Goal: Answer question/provide support: Share knowledge or assist other users

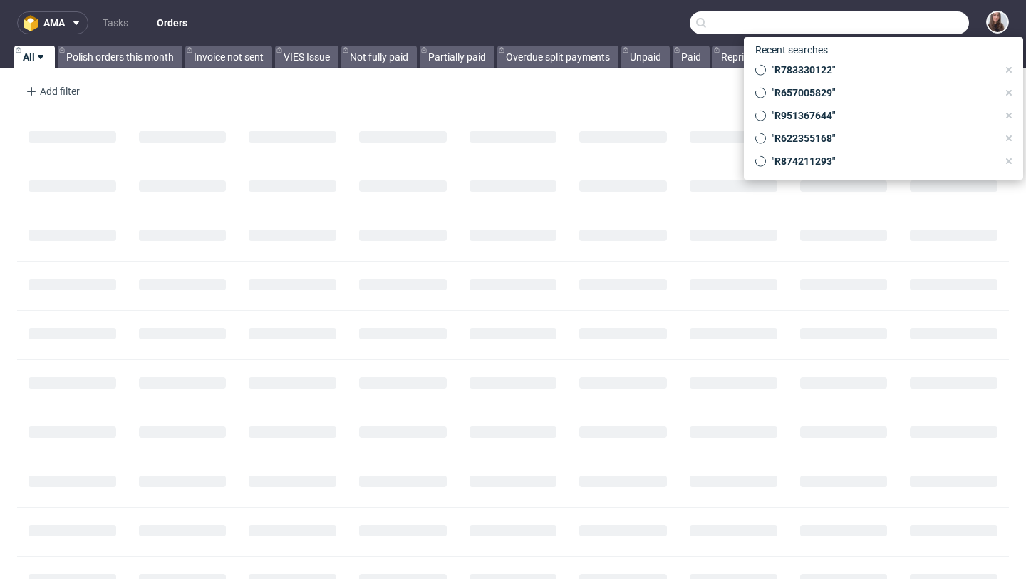
click at [900, 24] on input "text" at bounding box center [829, 22] width 279 height 23
paste input "R126921915"
type input "R126921915"
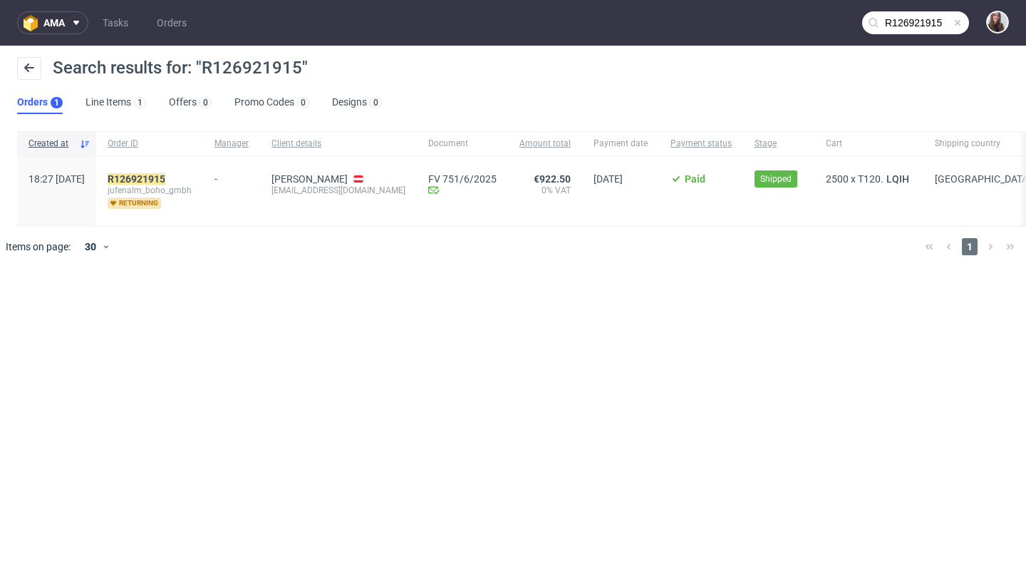
click at [160, 170] on div "R126921915 jufenalm_boho_gmbh returning" at bounding box center [149, 191] width 107 height 70
click at [165, 179] on mark "R126921915" at bounding box center [137, 178] width 58 height 11
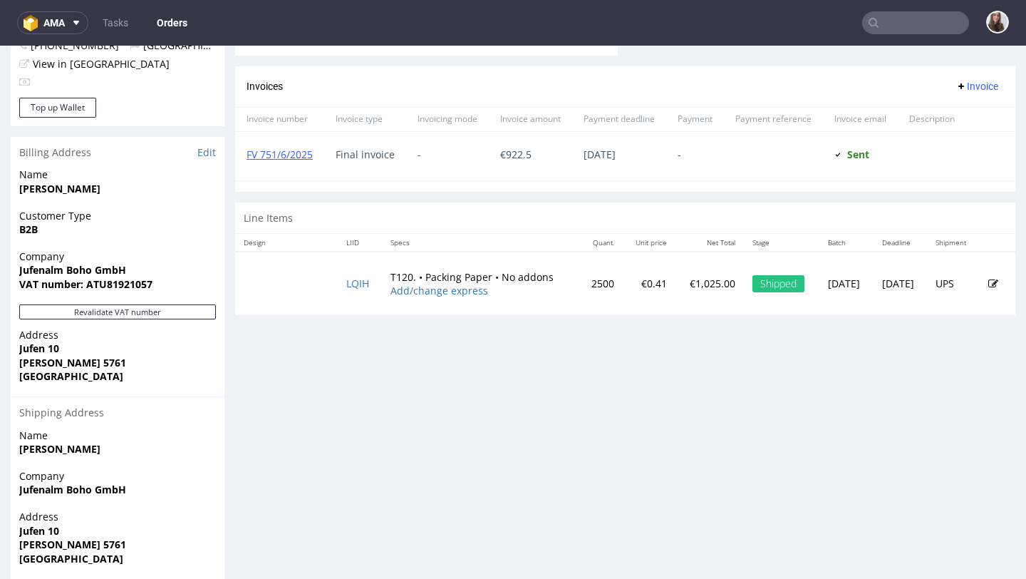
scroll to position [585, 0]
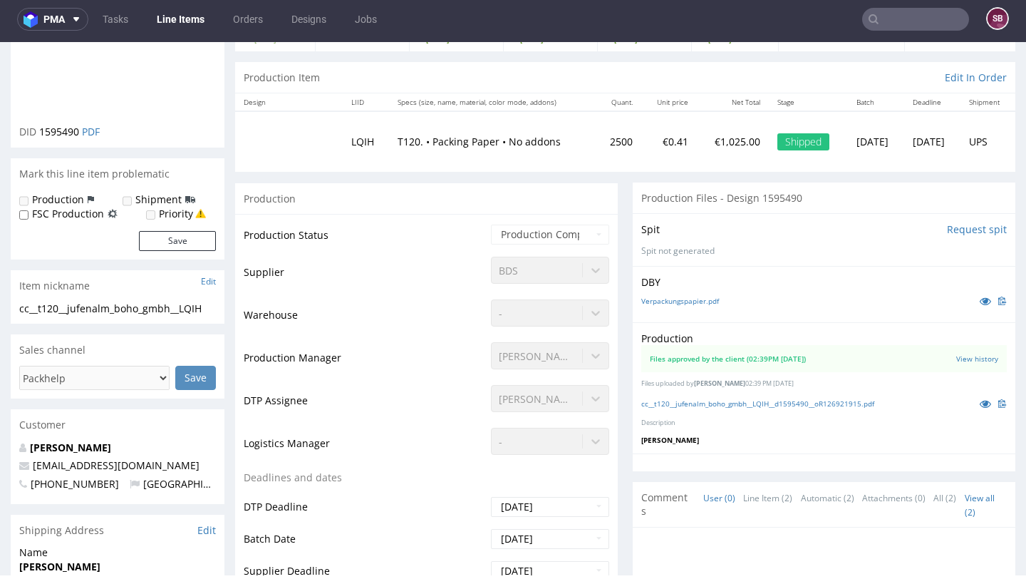
scroll to position [130, 0]
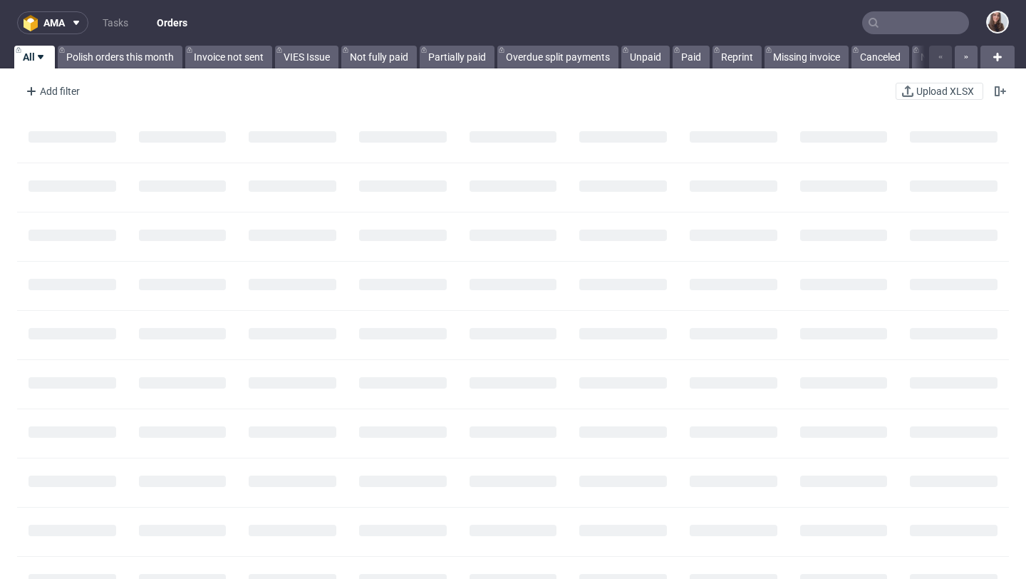
click at [912, 20] on input "text" at bounding box center [916, 22] width 107 height 23
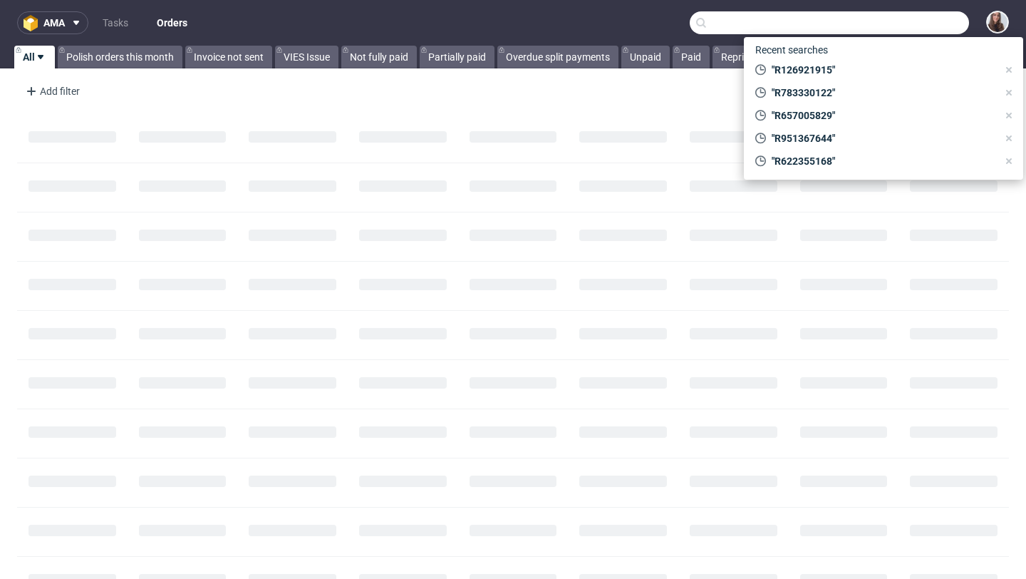
paste input "R608470660"
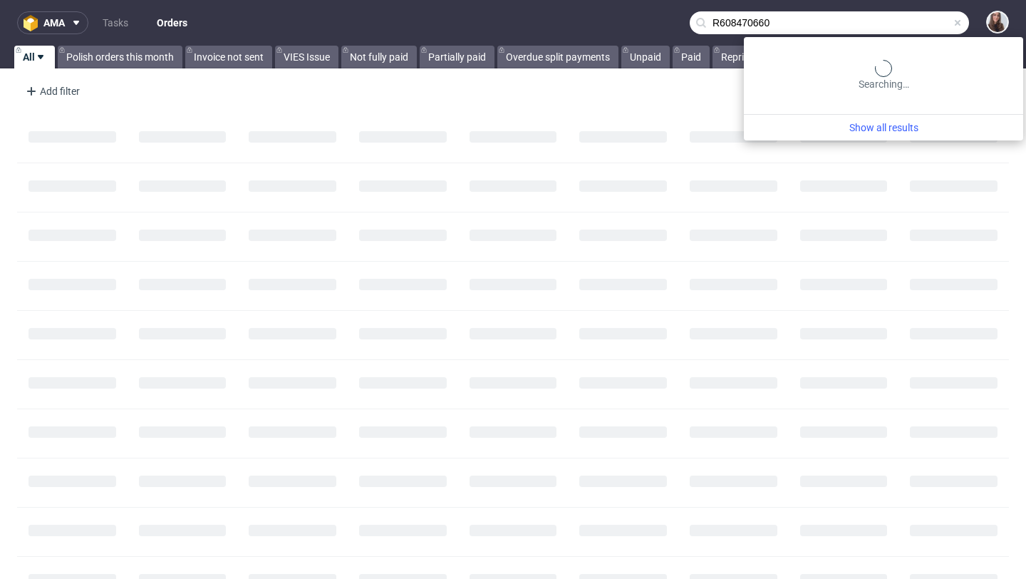
type input "R608470660"
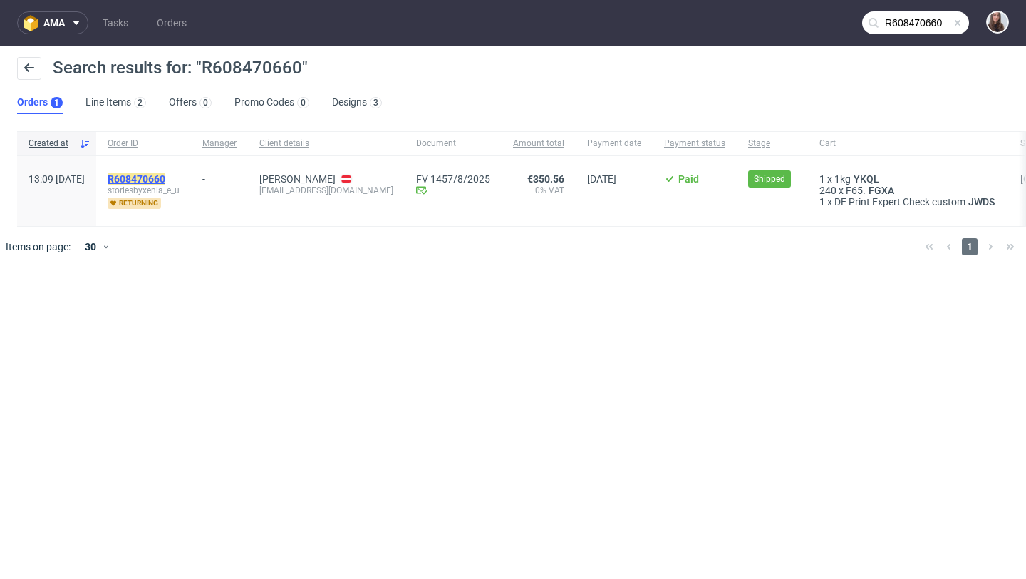
click at [165, 177] on mark "R608470660" at bounding box center [137, 178] width 58 height 11
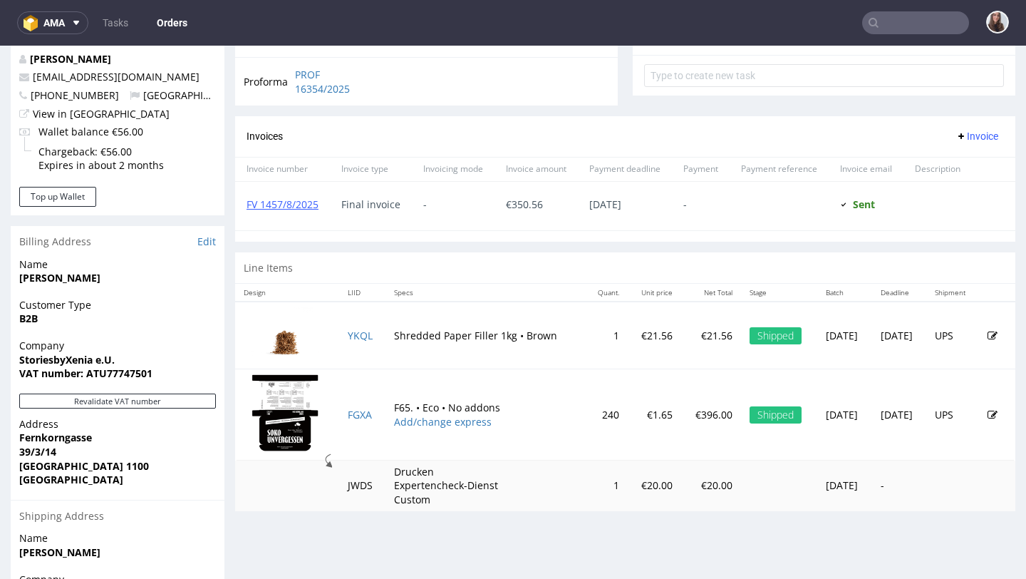
scroll to position [590, 0]
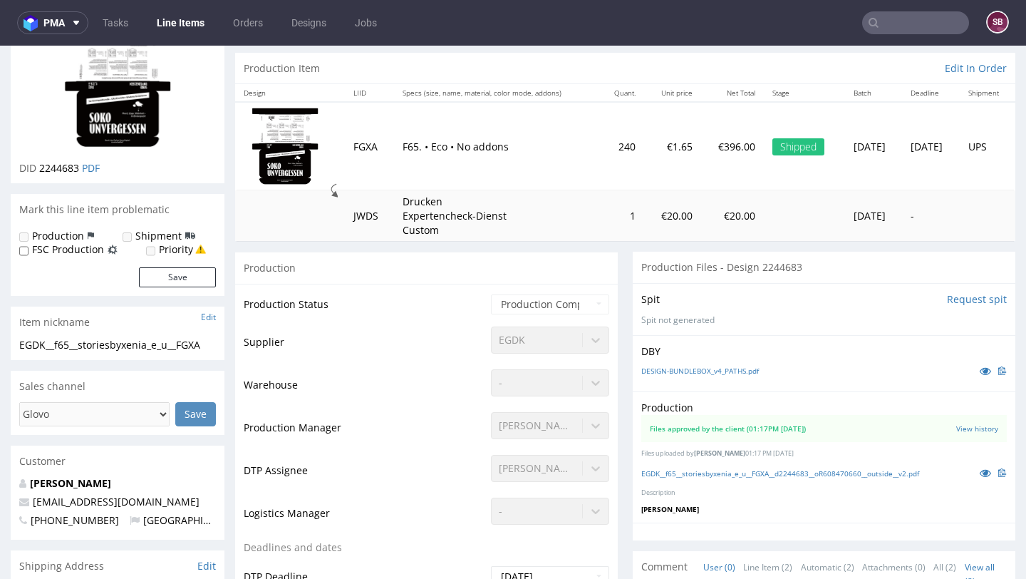
scroll to position [137, 0]
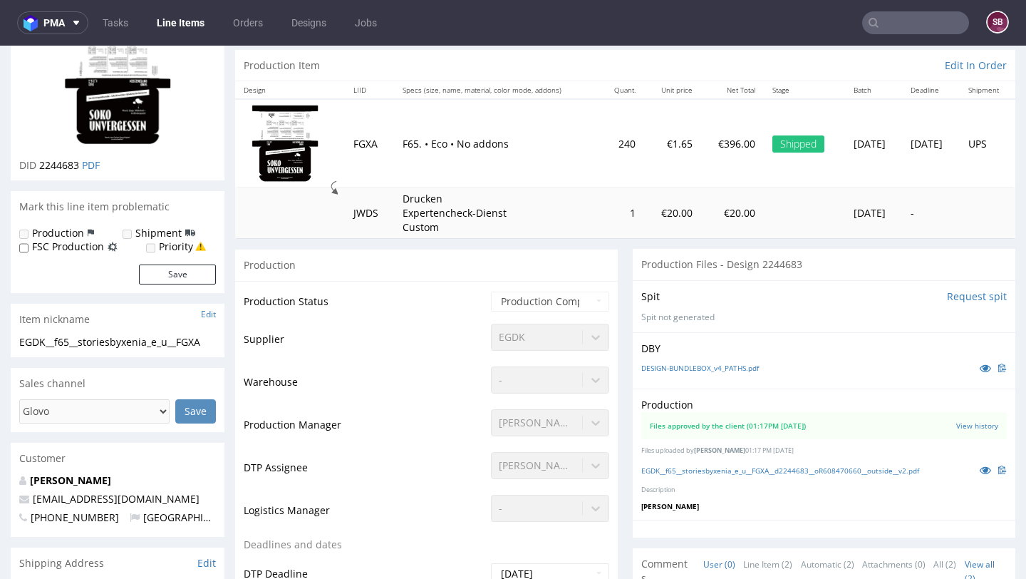
click at [911, 29] on input "text" at bounding box center [916, 22] width 107 height 23
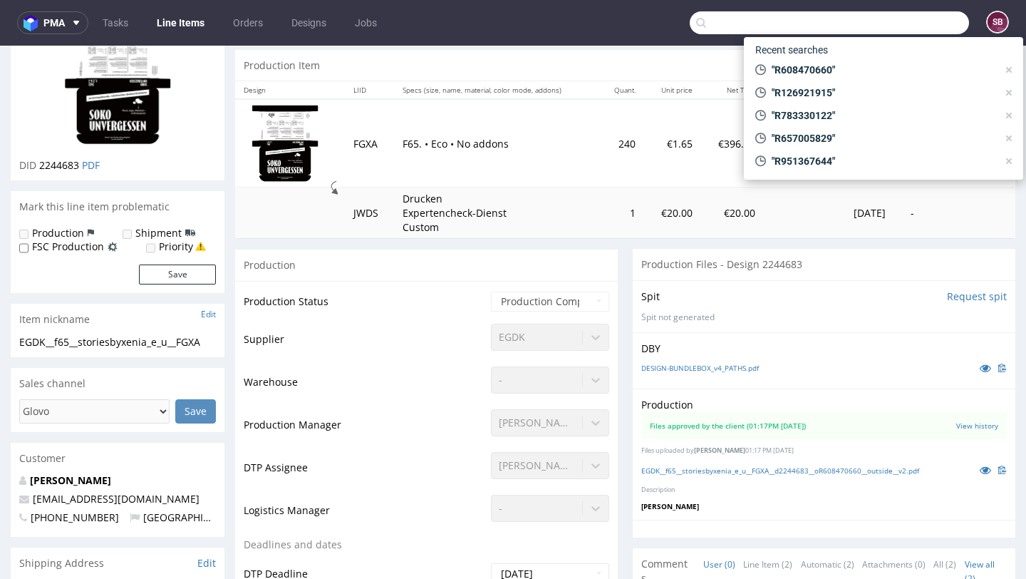
paste input "R946318624"
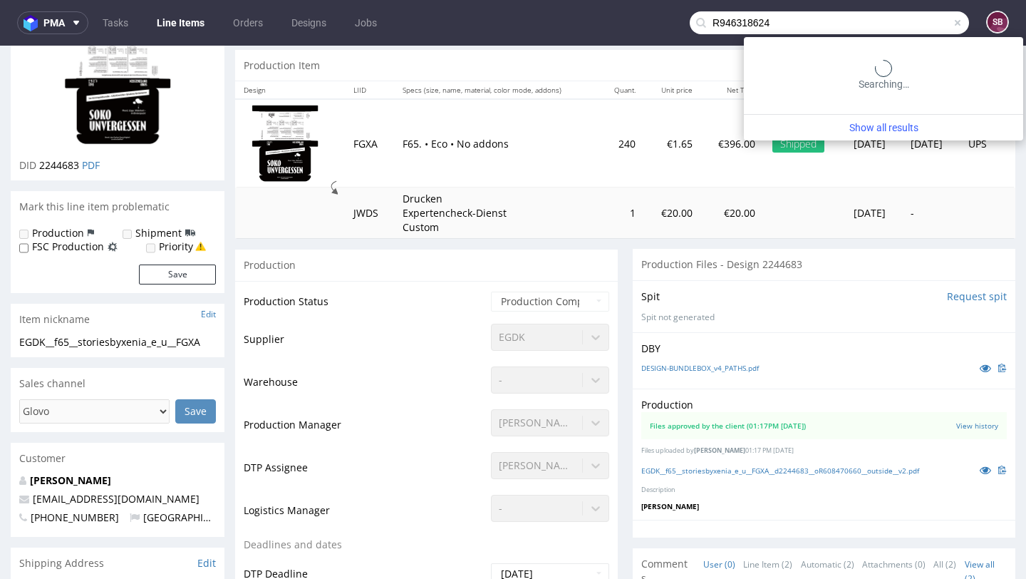
type input "R946318624"
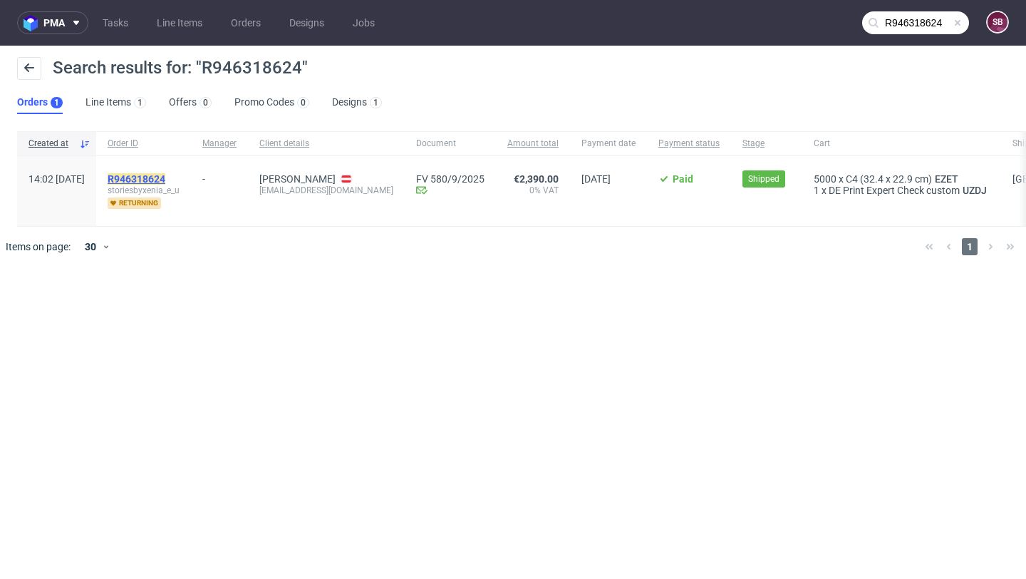
click at [165, 179] on mark "R946318624" at bounding box center [137, 178] width 58 height 11
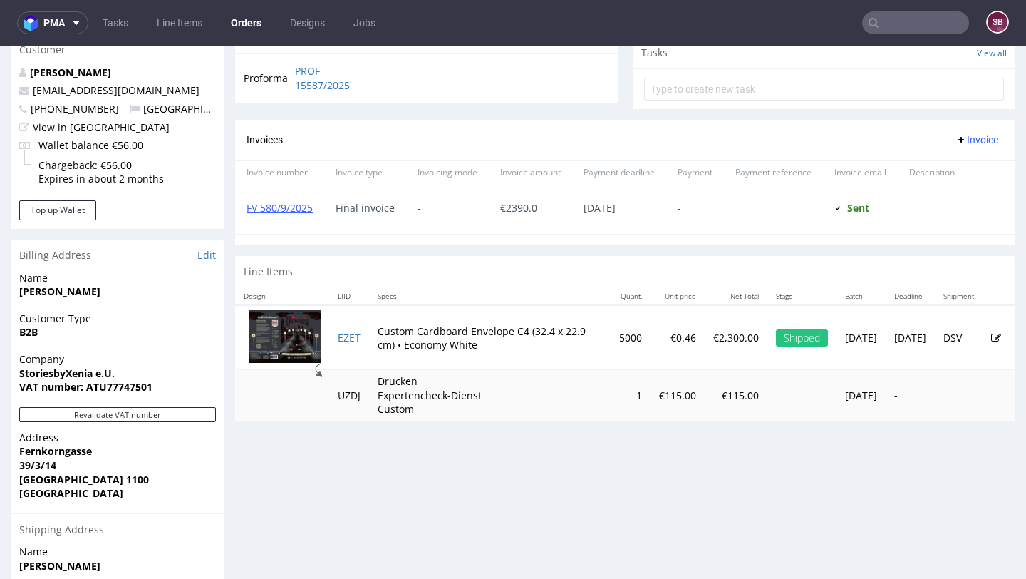
scroll to position [522, 0]
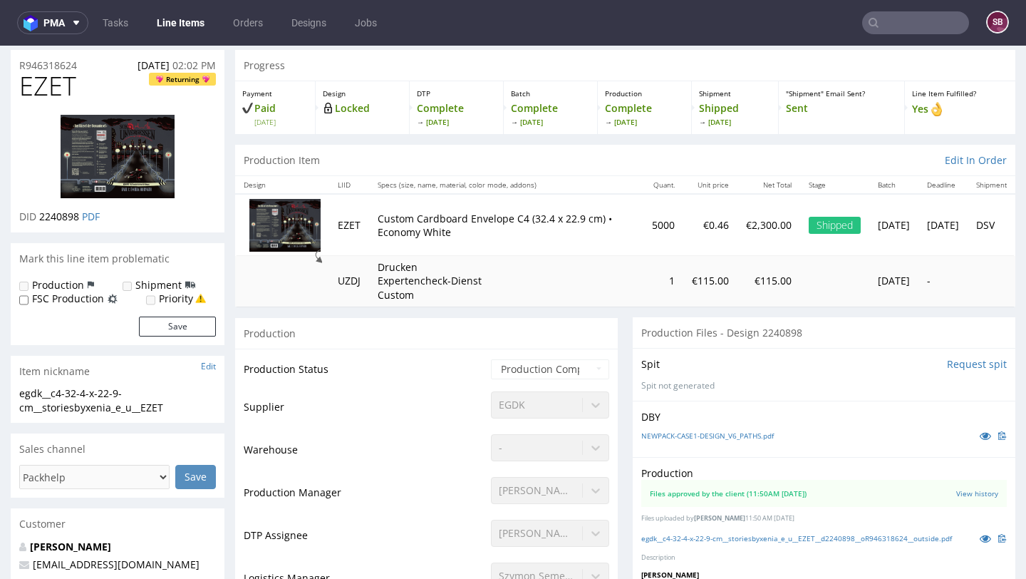
scroll to position [47, 0]
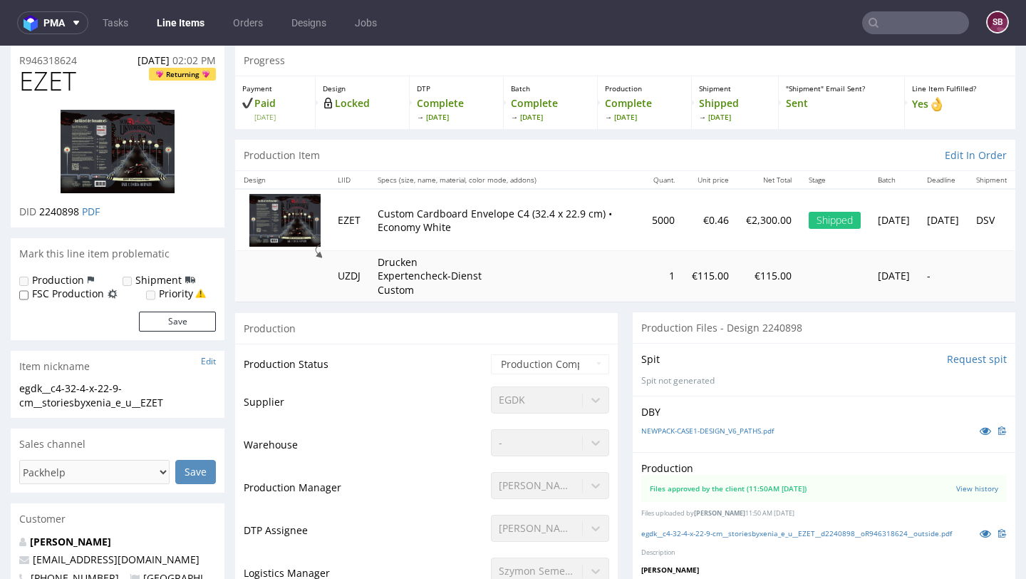
click at [558, 19] on nav "pma Tasks Line Items Orders Designs Jobs SB" at bounding box center [513, 23] width 1026 height 46
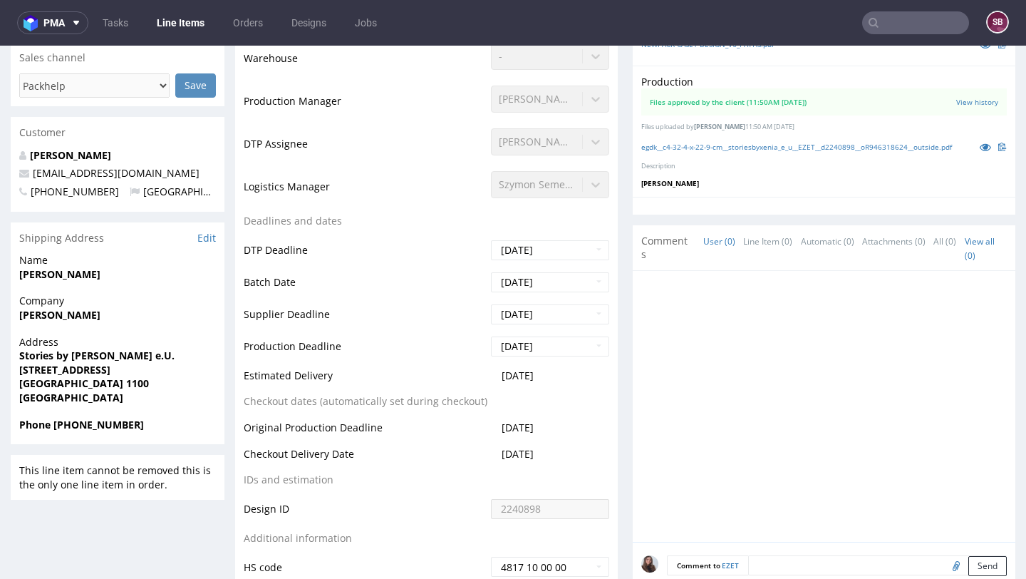
scroll to position [0, 0]
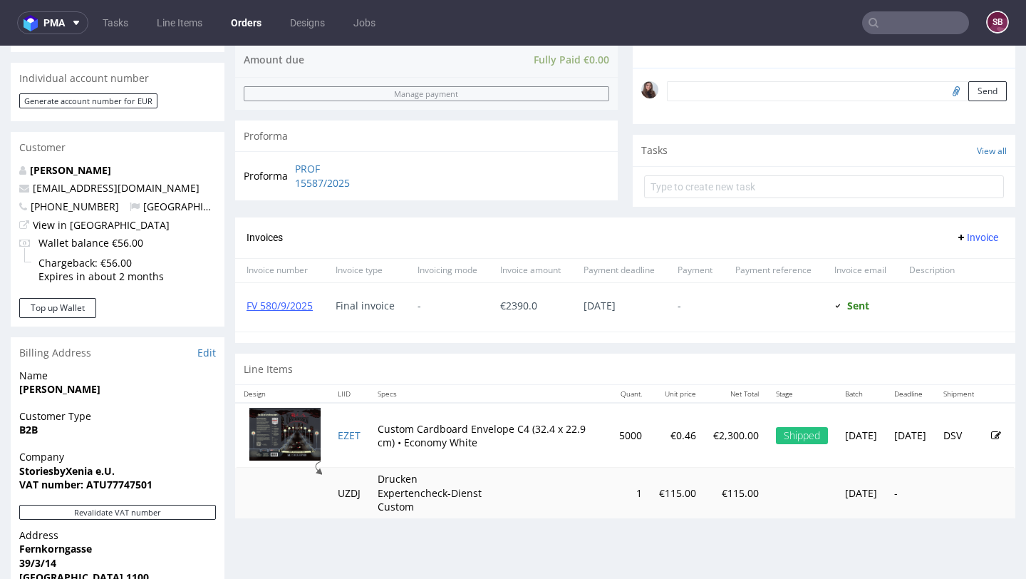
scroll to position [417, 0]
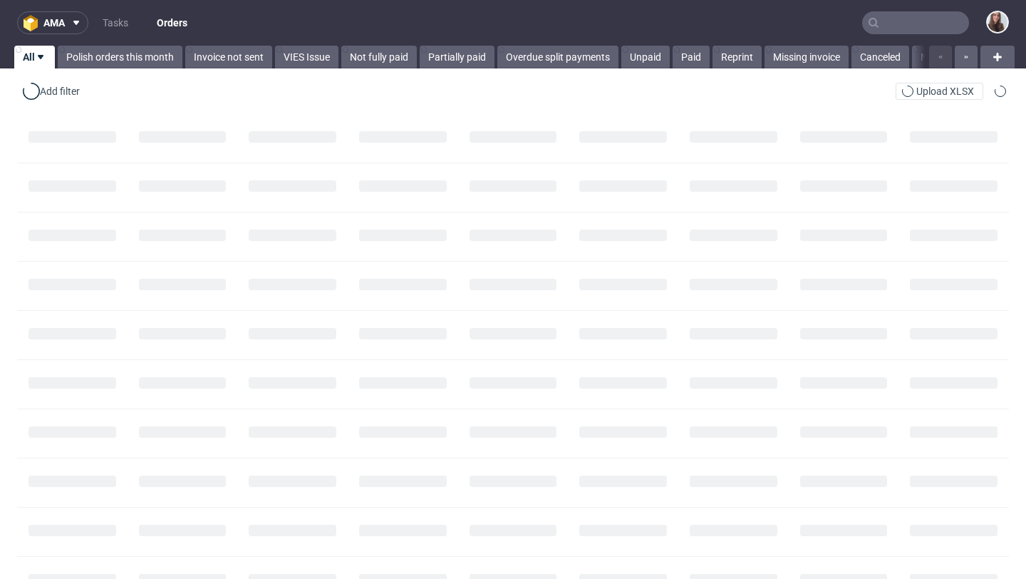
click at [887, 27] on input "text" at bounding box center [916, 22] width 107 height 23
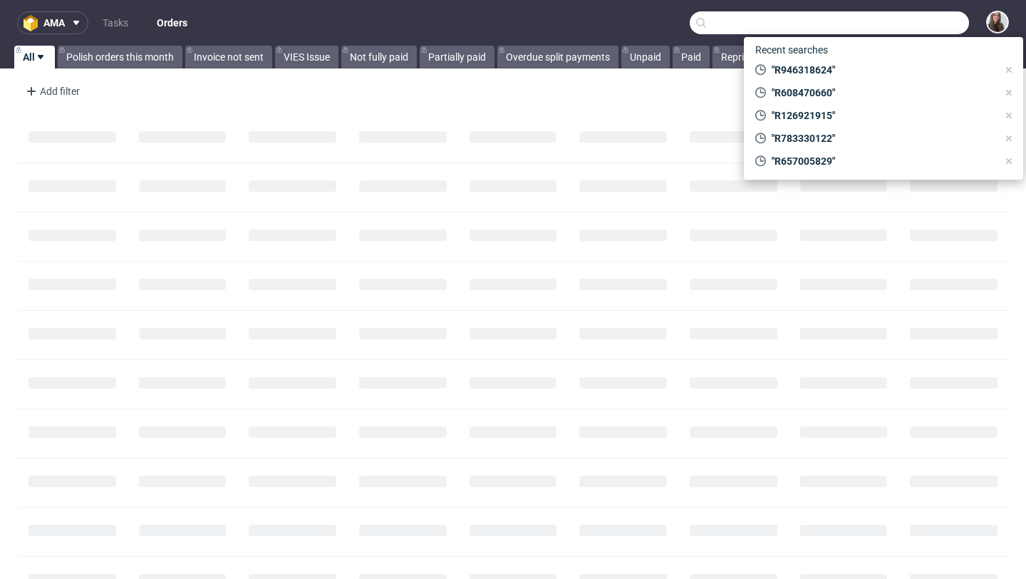
paste input "222185185"
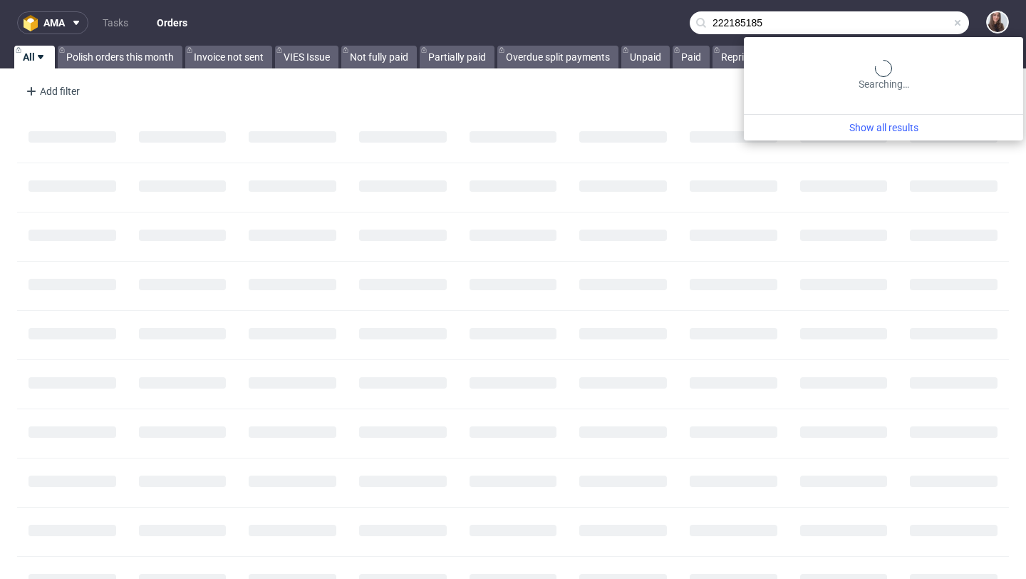
type input "222185185"
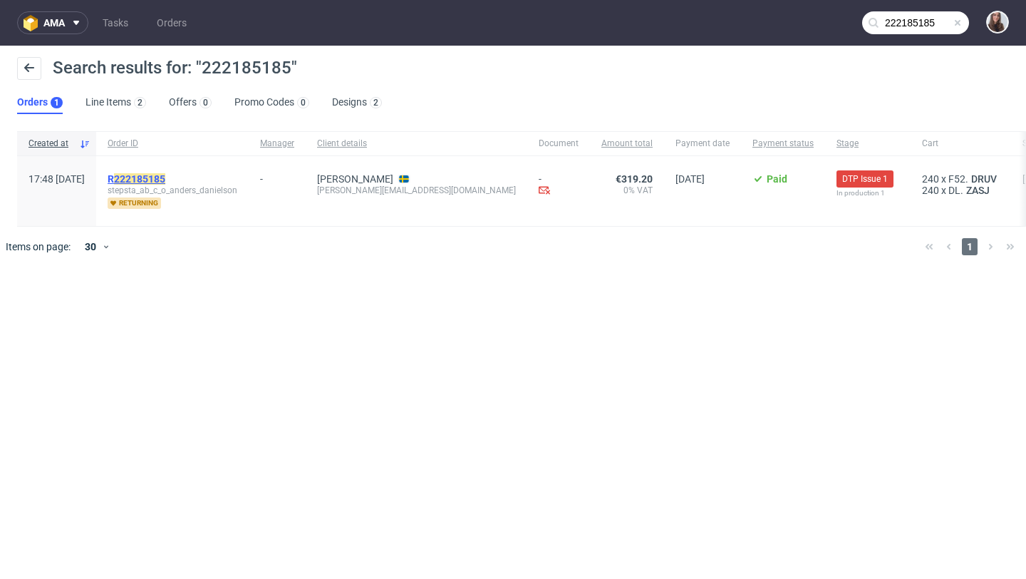
click at [165, 183] on mark "222185185" at bounding box center [139, 178] width 51 height 11
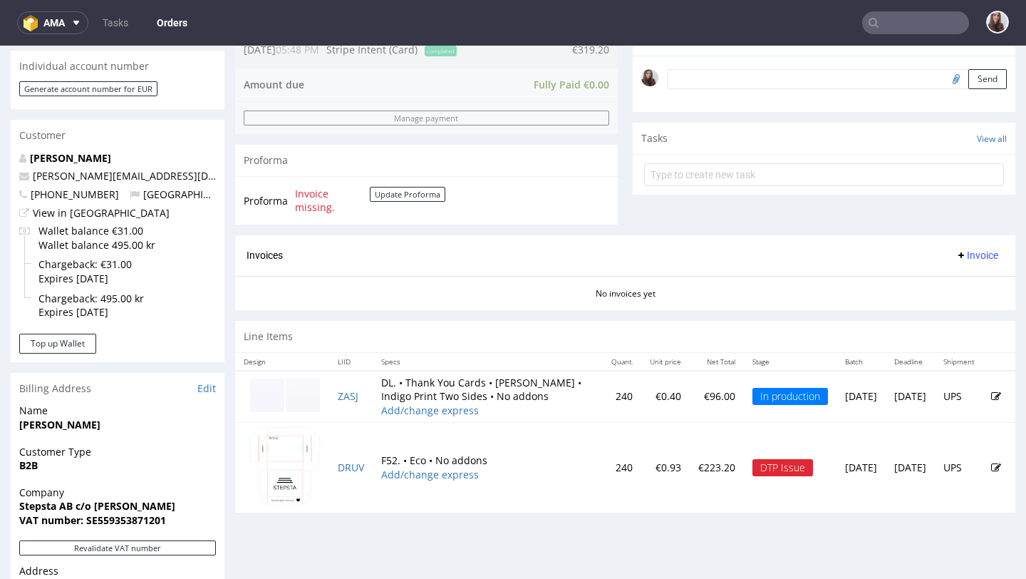
scroll to position [444, 0]
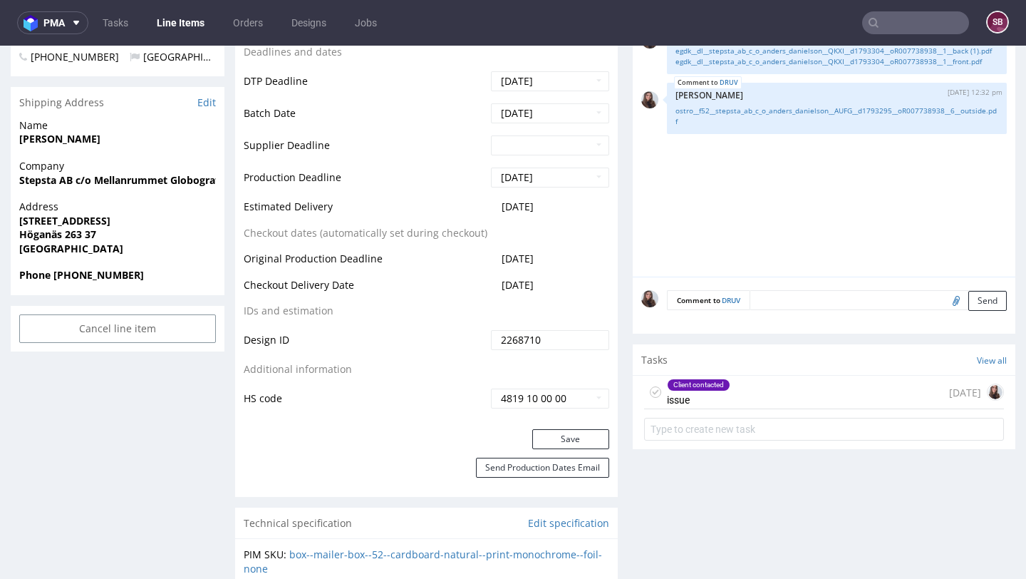
scroll to position [633, 0]
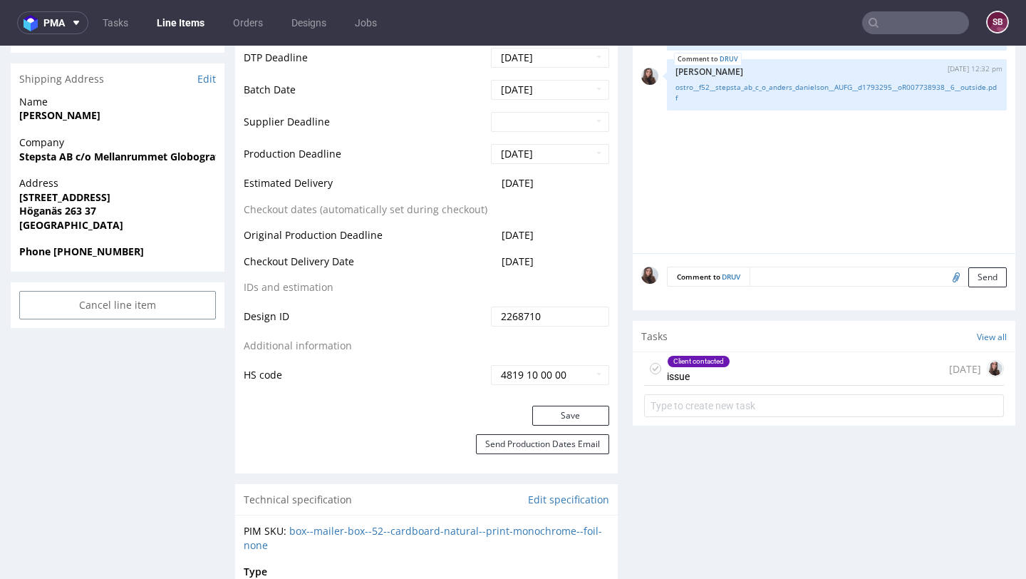
click at [736, 369] on div "Client contacted issue today" at bounding box center [824, 369] width 360 height 34
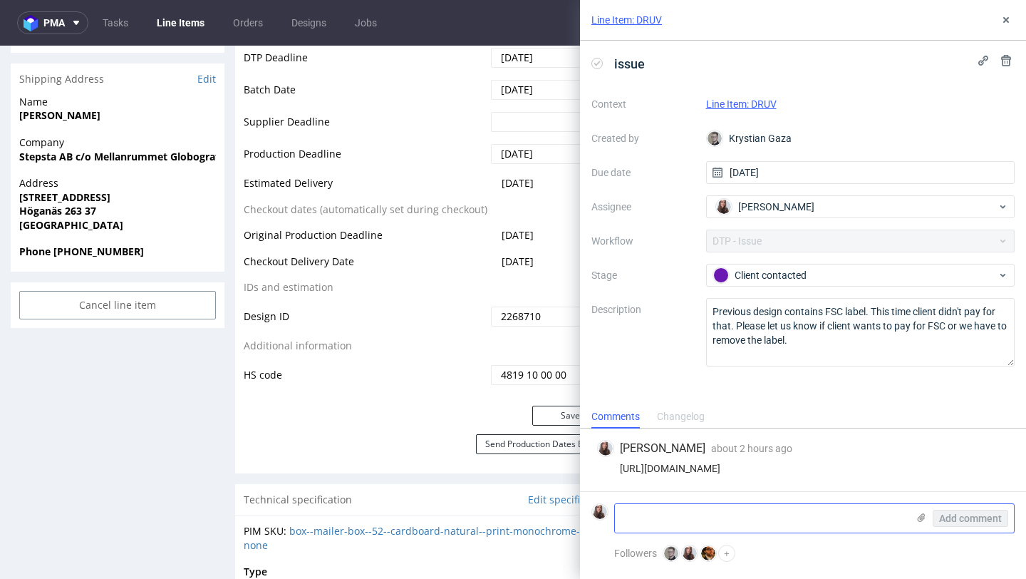
click at [681, 511] on textarea at bounding box center [761, 518] width 292 height 29
paste textarea "222185185"
type textarea "222185185"
drag, startPoint x: 710, startPoint y: 516, endPoint x: 618, endPoint y: 508, distance: 92.4
click at [618, 508] on textarea "222185185" at bounding box center [761, 518] width 292 height 29
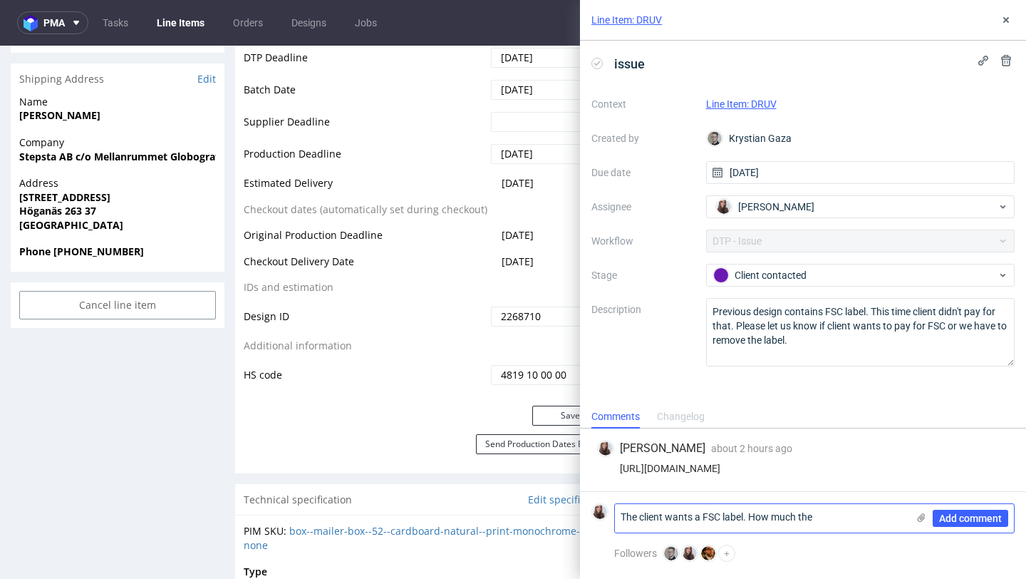
click at [701, 515] on textarea "The client wants a FSC label. How much the" at bounding box center [761, 518] width 292 height 29
click at [832, 524] on textarea "The client wants FSC label. How much the" at bounding box center [761, 518] width 292 height 29
click at [696, 514] on textarea "The client wants FSC label. How much the" at bounding box center [761, 518] width 292 height 29
click at [829, 520] on textarea "The client wants FSC label. How much the" at bounding box center [761, 518] width 292 height 29
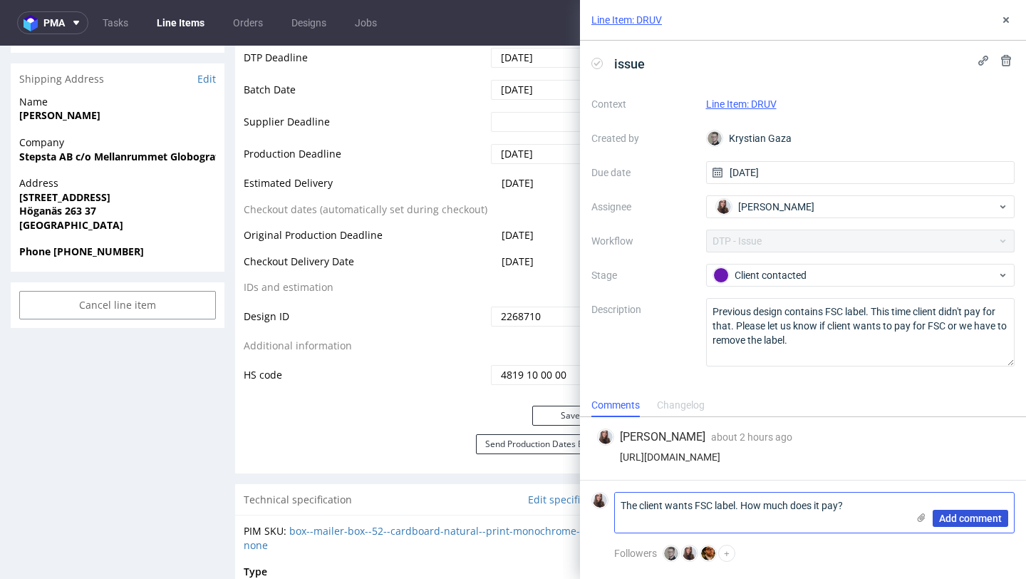
type textarea "The client wants FSC label. How much does it pay?"
click at [973, 515] on span "Add comment" at bounding box center [970, 518] width 63 height 10
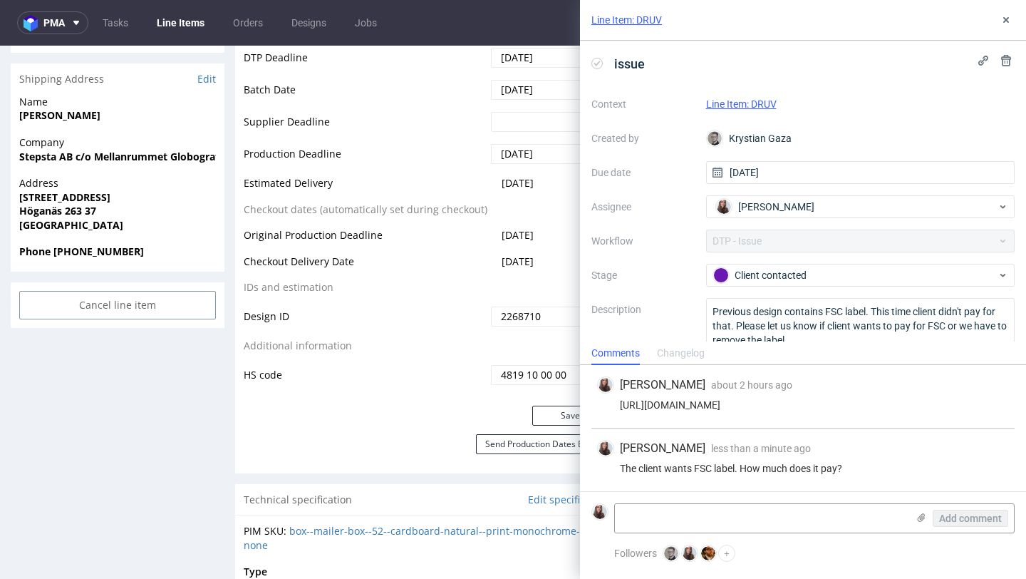
click at [748, 102] on link "Line Item: DRUV" at bounding box center [741, 103] width 71 height 11
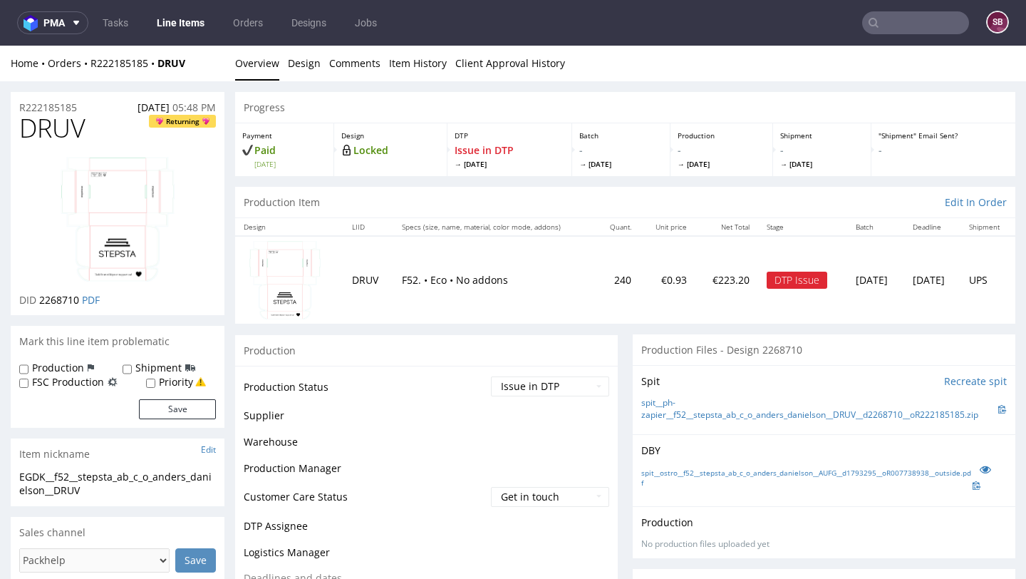
scroll to position [117, 0]
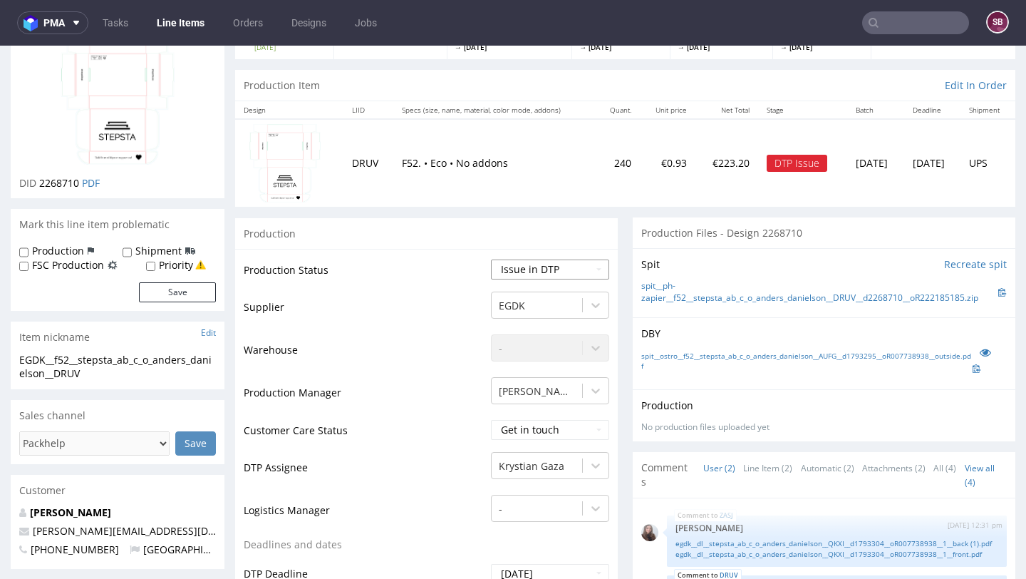
click at [555, 269] on select "Waiting for Artwork Waiting for Diecut Waiting for Mockup Waiting for DTP Waiti…" at bounding box center [550, 269] width 118 height 20
select select "back_for_dtp"
click at [491, 259] on select "Waiting for Artwork Waiting for Diecut Waiting for Mockup Waiting for DTP Waiti…" at bounding box center [550, 269] width 118 height 20
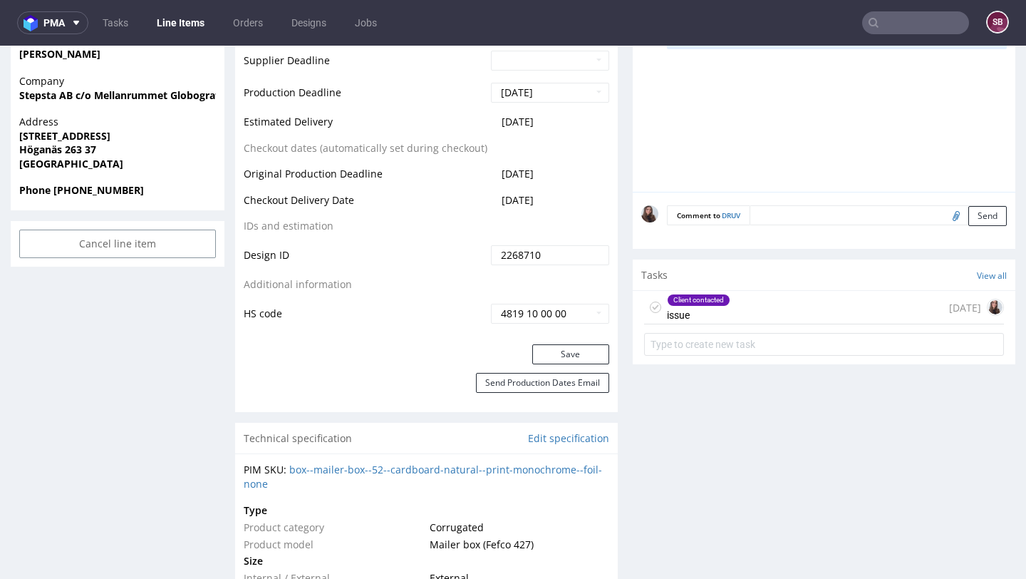
scroll to position [701, 0]
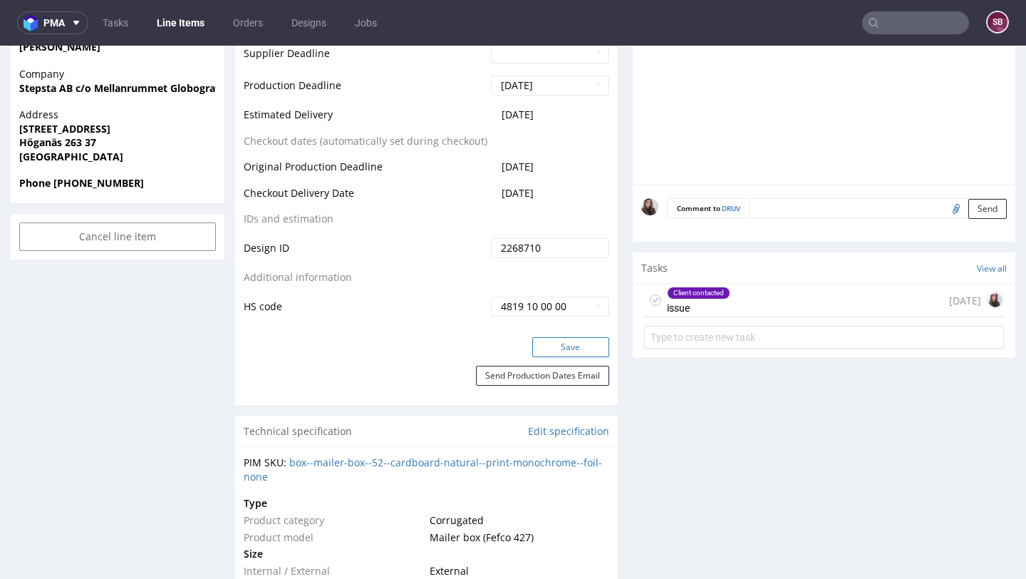
click at [565, 344] on button "Save" at bounding box center [570, 347] width 77 height 20
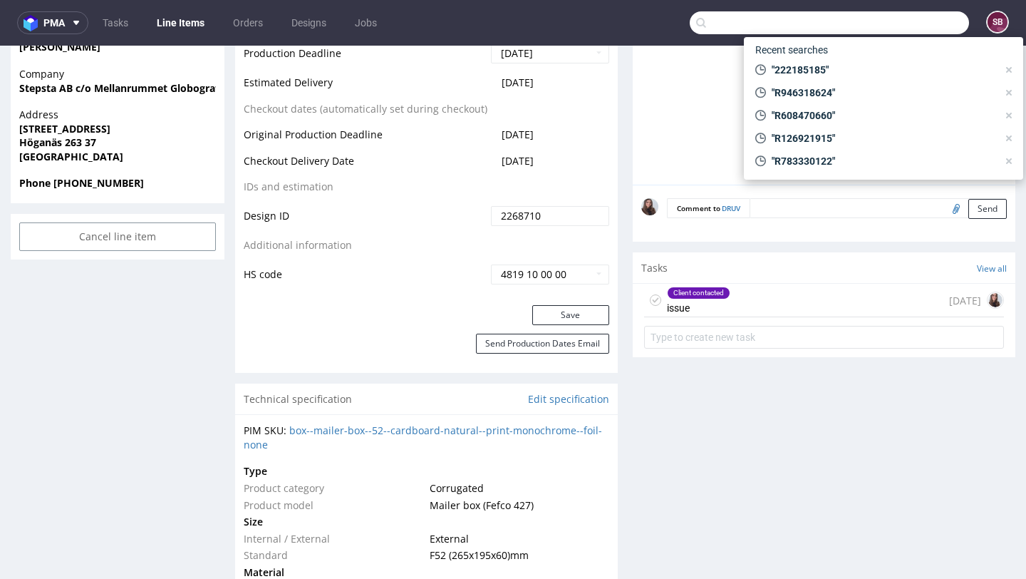
click at [871, 27] on input "text" at bounding box center [829, 22] width 279 height 23
paste input "R897816824"
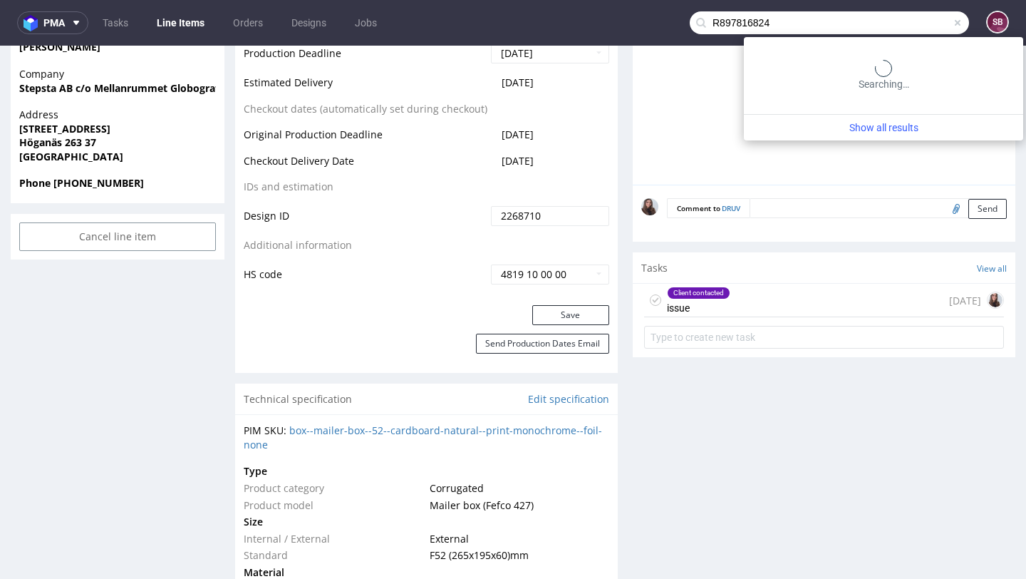
type input "R897816824"
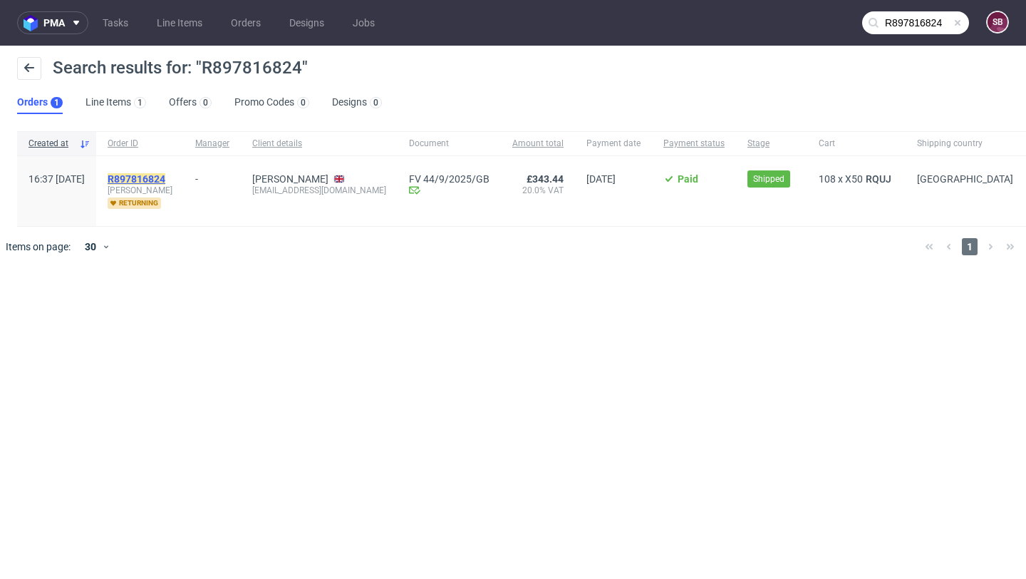
click at [165, 177] on mark "R897816824" at bounding box center [137, 178] width 58 height 11
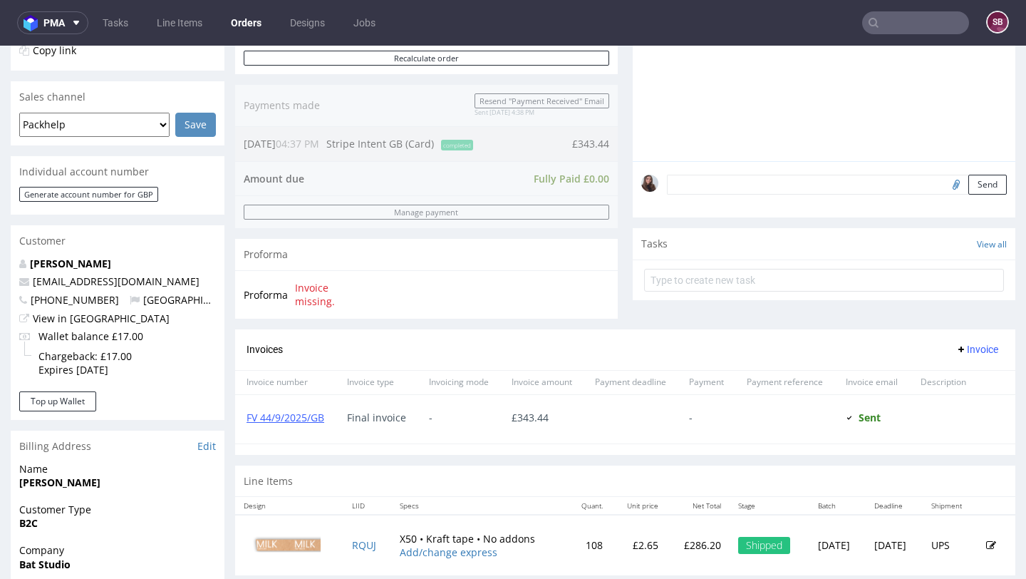
scroll to position [369, 0]
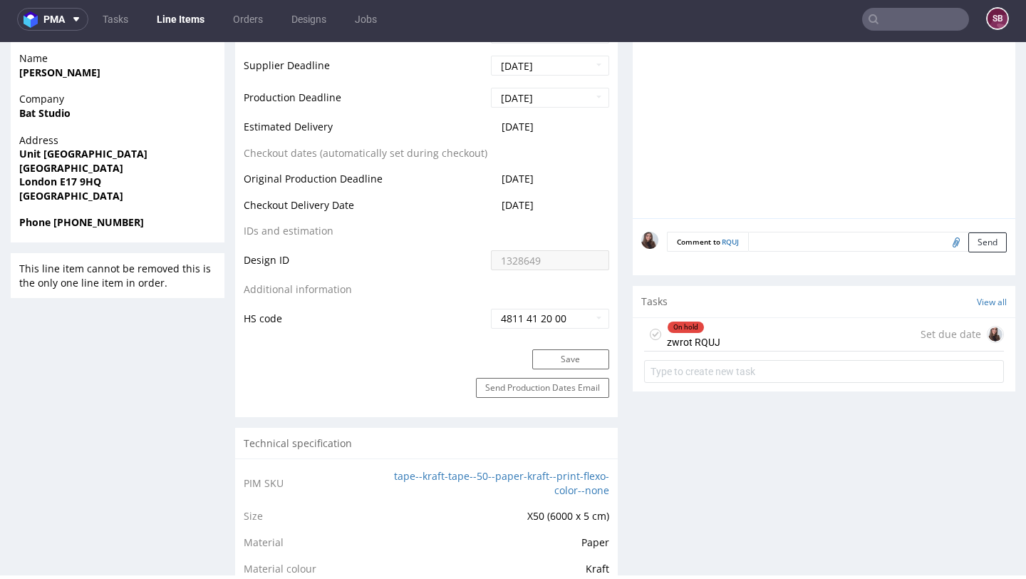
scroll to position [638, 0]
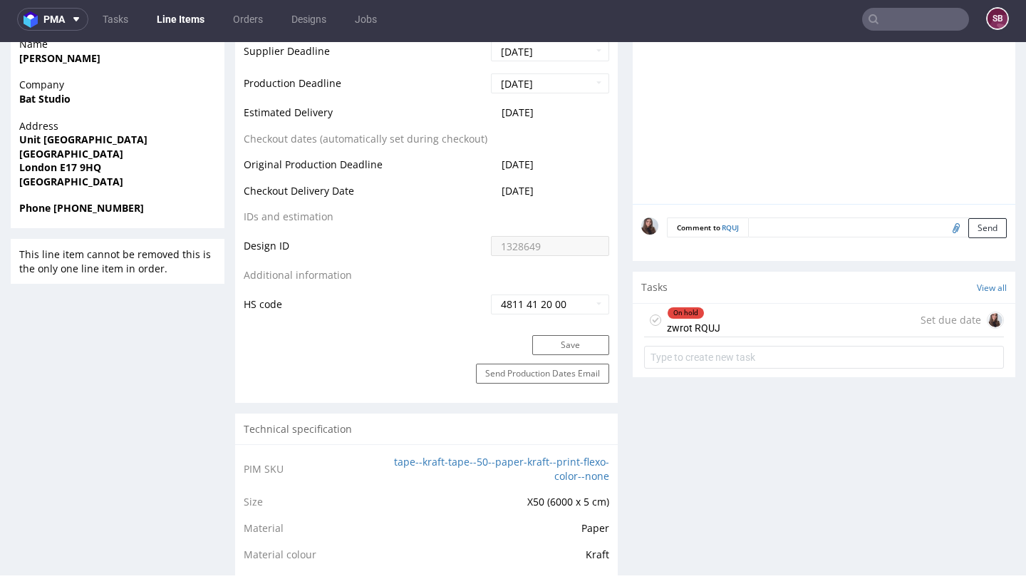
click at [738, 329] on div "On hold zwrot RQUJ Set due date" at bounding box center [824, 321] width 360 height 34
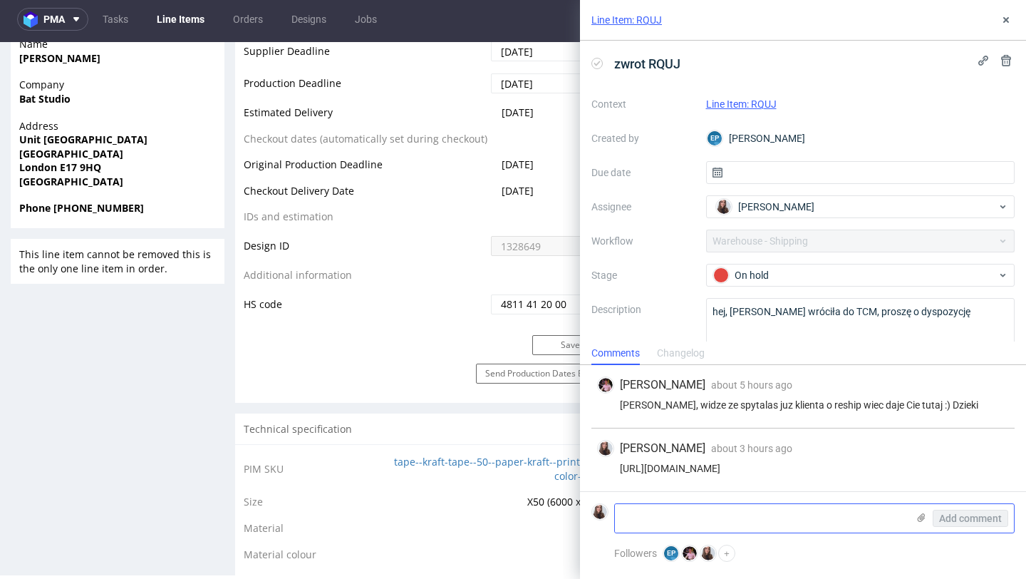
click at [686, 522] on textarea at bounding box center [761, 518] width 292 height 29
type textarea "O"
paste textarea "Unit 16, Ravenswood Industrial Estate Shernhall Street London E17 9HQ United Ki…"
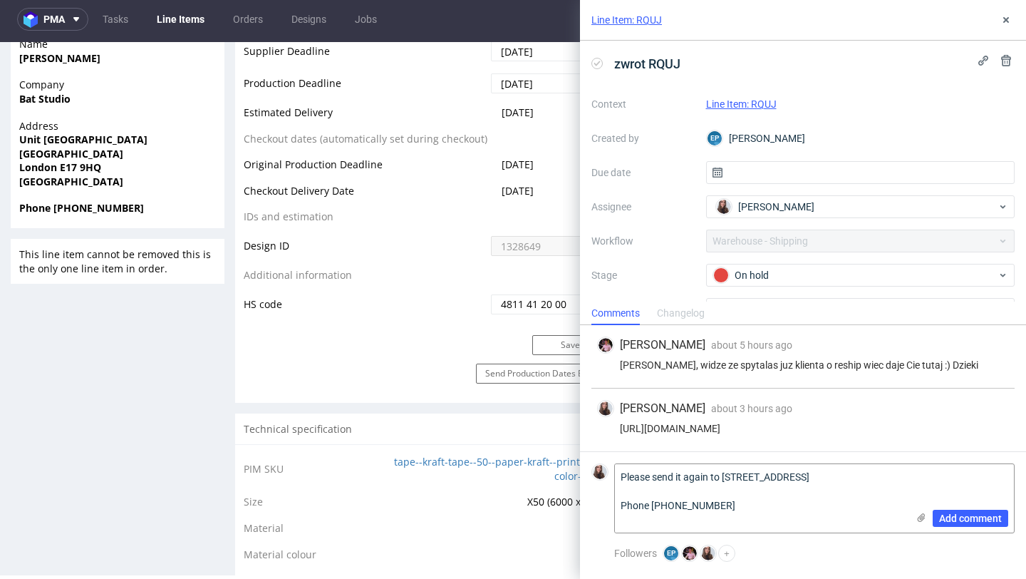
paste textarea "There should be somebody available every dy 9am-6pm Monday-Friday"
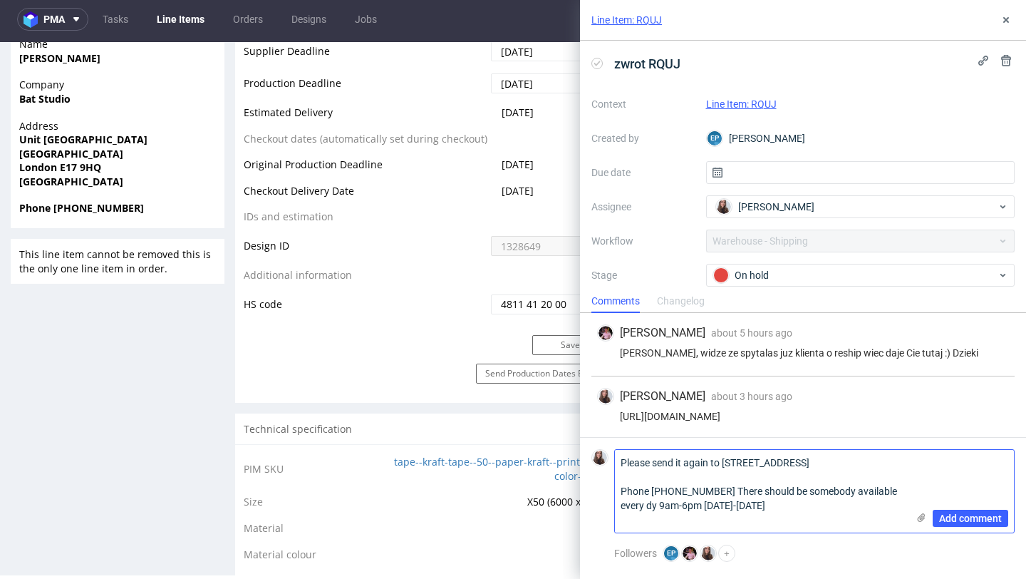
click at [729, 505] on textarea "Please send it again to Unit 16, Ravenswood Industrial Estate Shernhall Street …" at bounding box center [761, 491] width 292 height 83
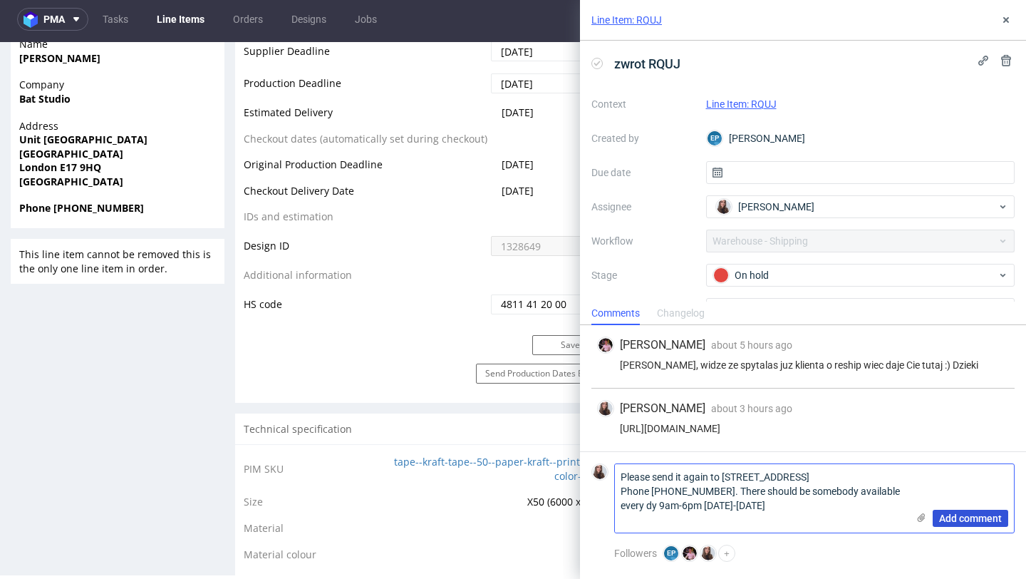
type textarea "Please send it again to Unit 16, Ravenswood Industrial Estate Shernhall Street …"
click at [988, 516] on span "Add comment" at bounding box center [970, 518] width 63 height 10
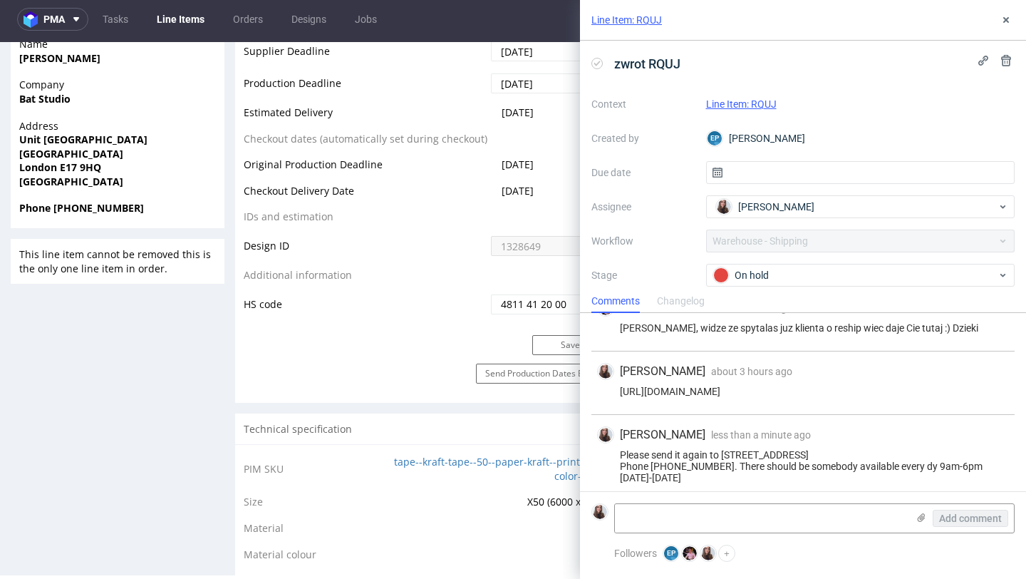
scroll to position [46, 0]
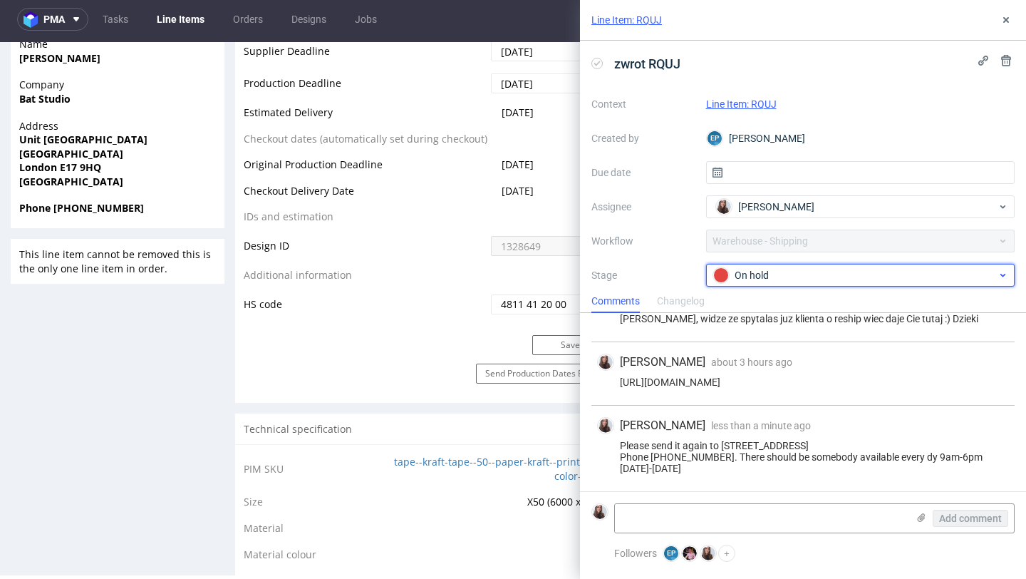
click at [778, 264] on div "On hold" at bounding box center [860, 275] width 309 height 23
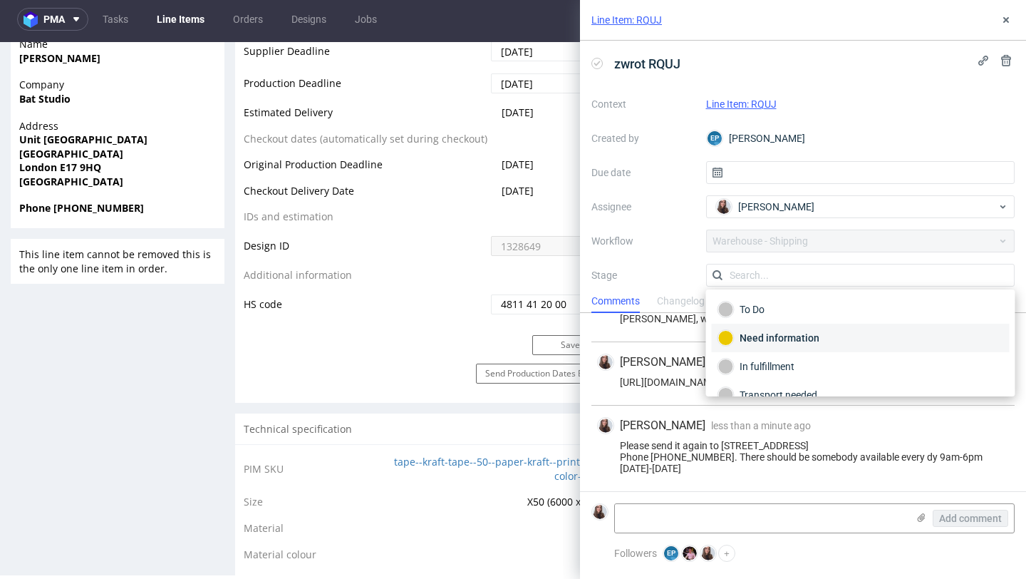
scroll to position [40, 0]
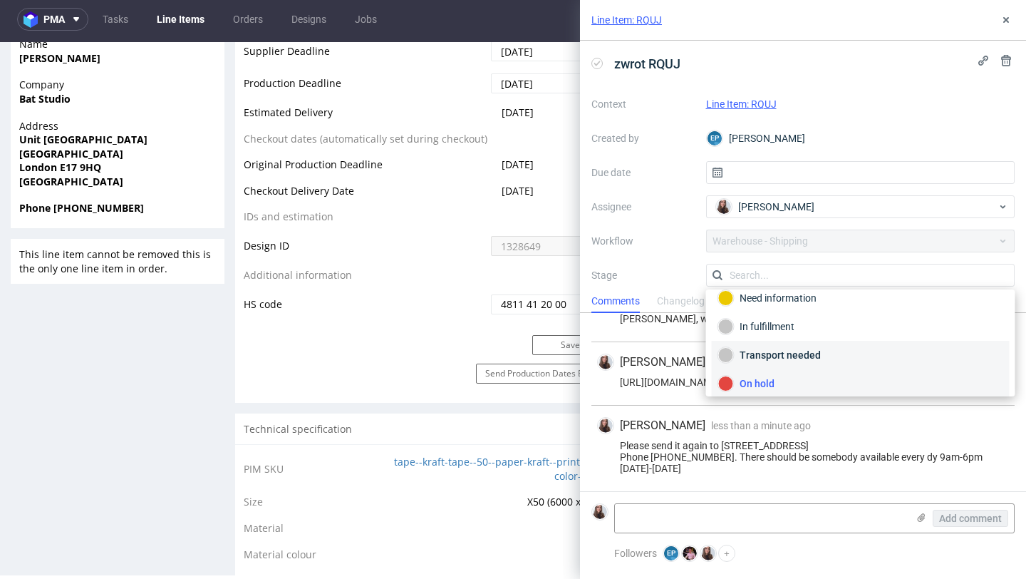
click at [813, 356] on div "Transport needed" at bounding box center [861, 355] width 285 height 16
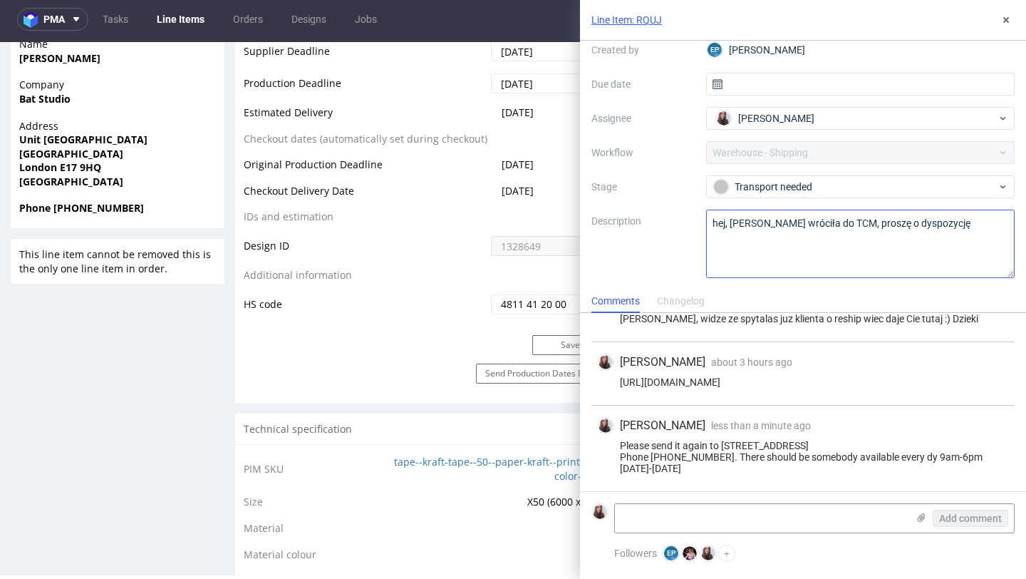
scroll to position [0, 0]
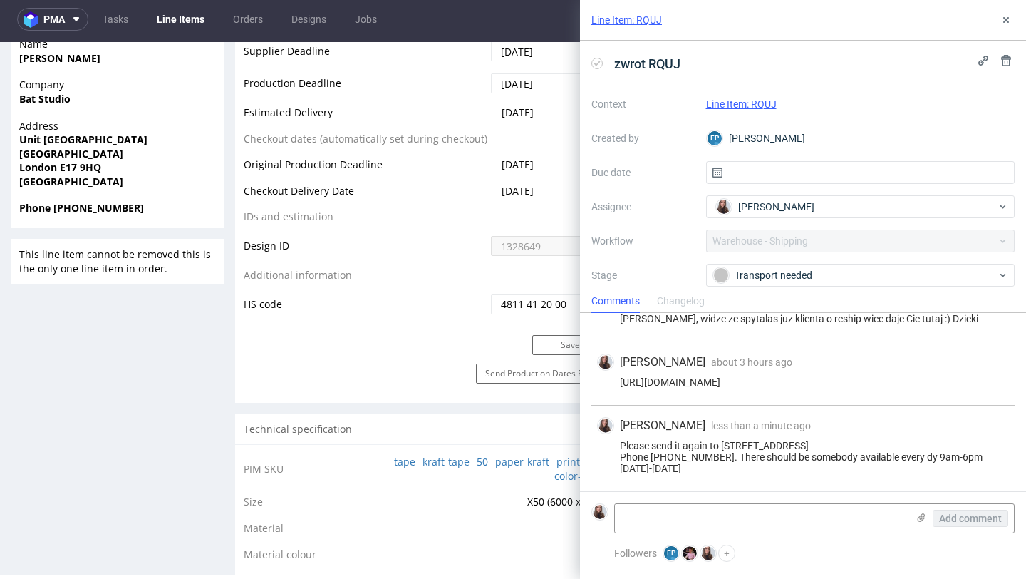
click at [758, 103] on link "Line Item: RQUJ" at bounding box center [741, 103] width 71 height 11
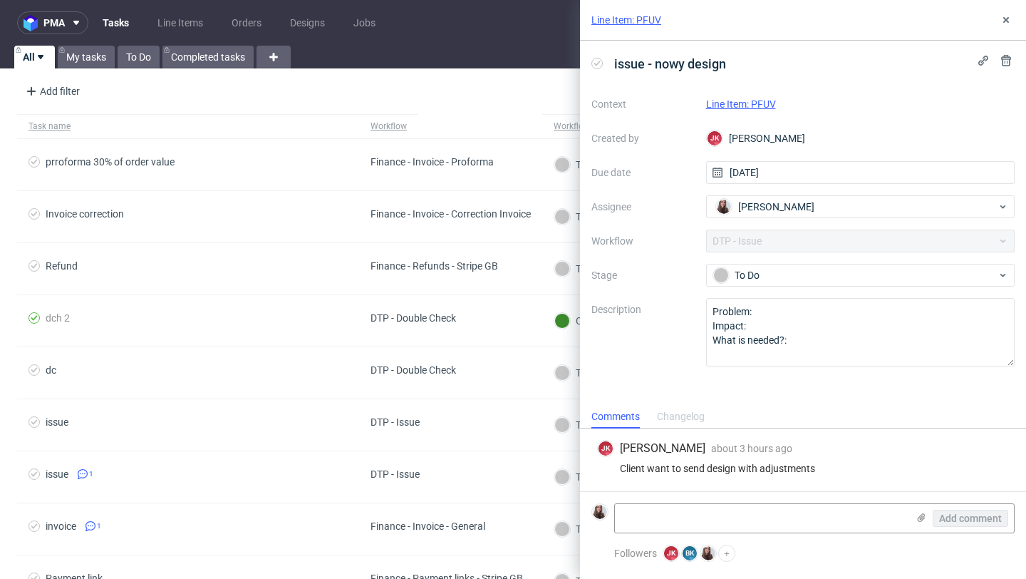
click at [752, 98] on link "Line Item: PFUV" at bounding box center [741, 103] width 70 height 11
click at [761, 272] on div "To Do" at bounding box center [856, 275] width 284 height 16
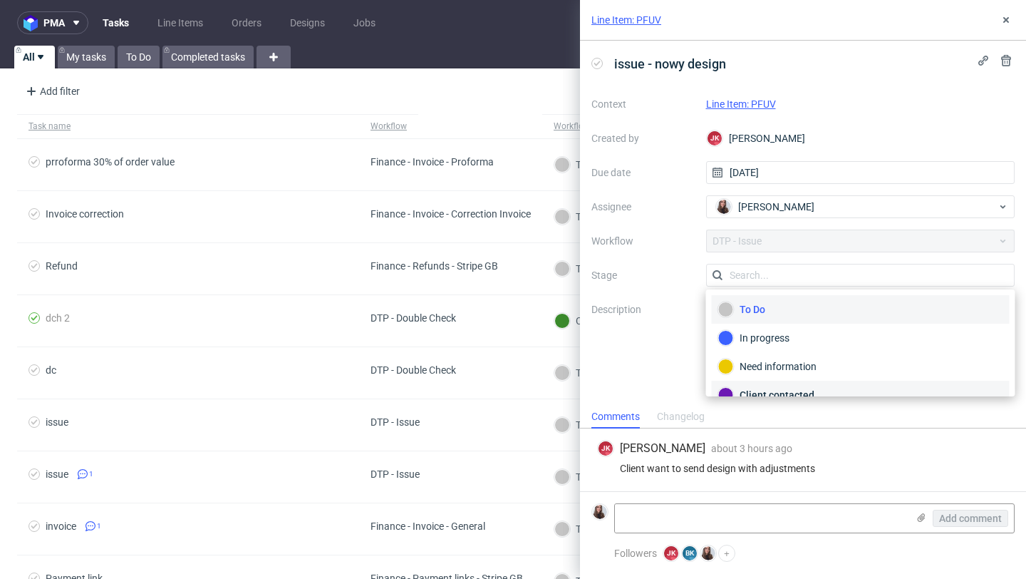
click at [766, 390] on div "Client contacted" at bounding box center [861, 395] width 285 height 16
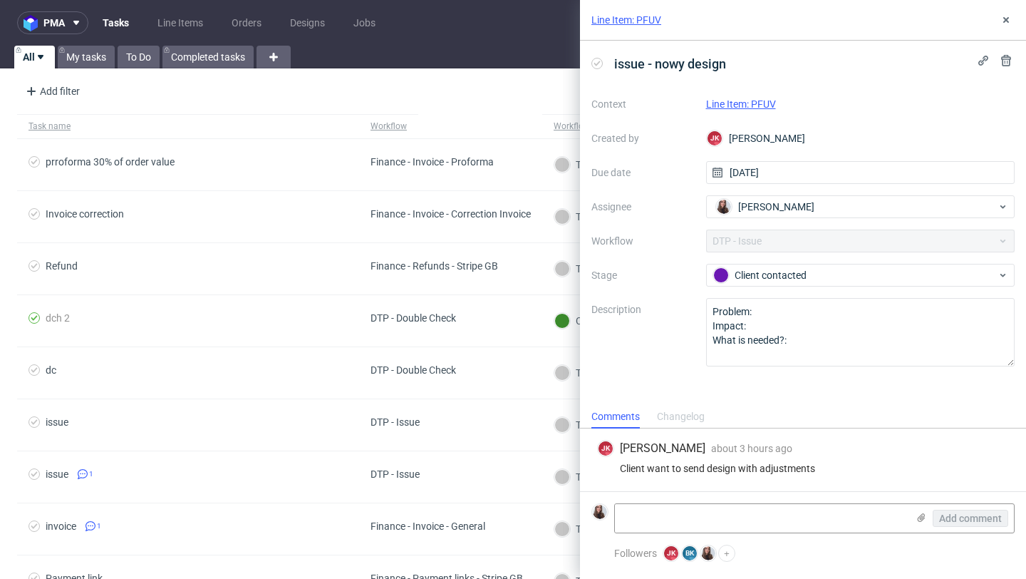
click at [728, 103] on link "Line Item: PFUV" at bounding box center [741, 103] width 70 height 11
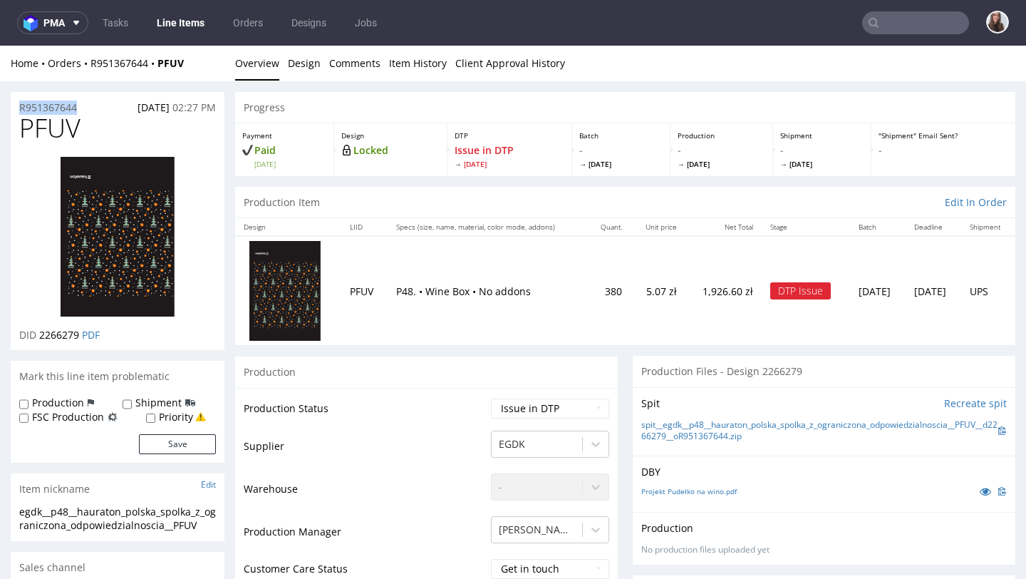
drag, startPoint x: 93, startPoint y: 103, endPoint x: 16, endPoint y: 105, distance: 77.0
click at [16, 105] on div "R951367644 25.09.2025 02:27 PM" at bounding box center [118, 103] width 214 height 23
copy p "R951367644"
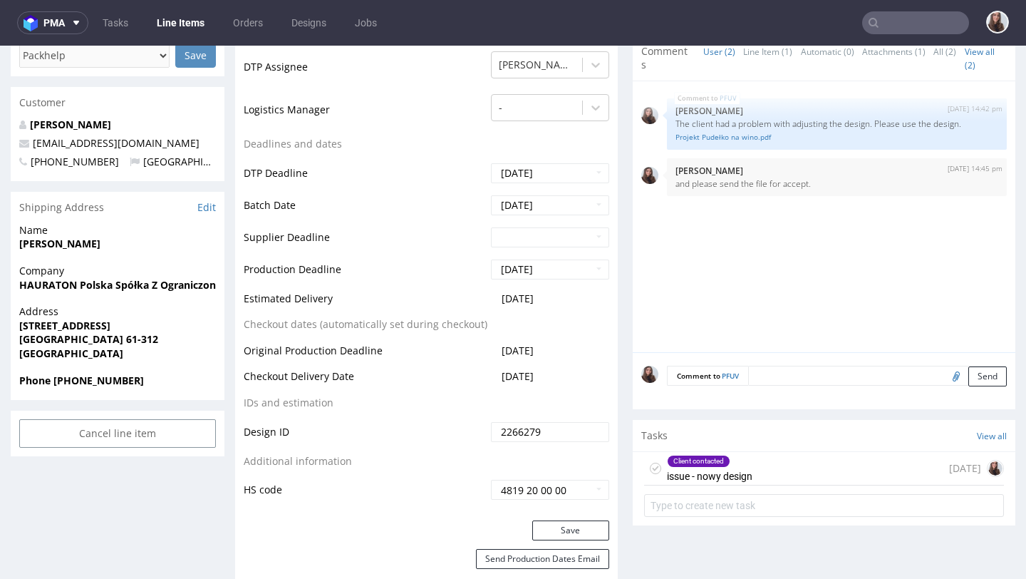
scroll to position [550, 0]
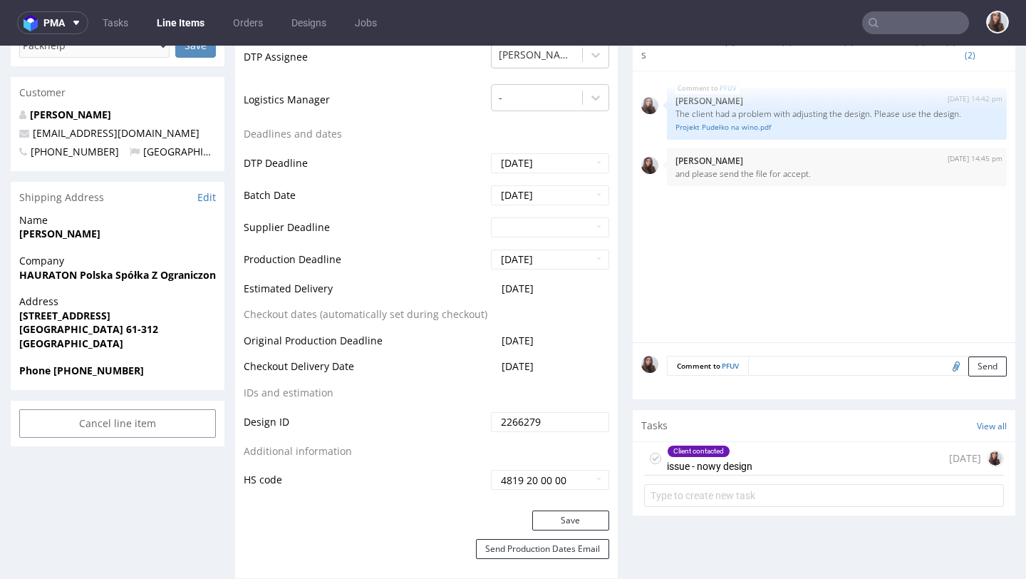
click at [719, 464] on div "Client contacted issue - nowy design" at bounding box center [710, 458] width 86 height 33
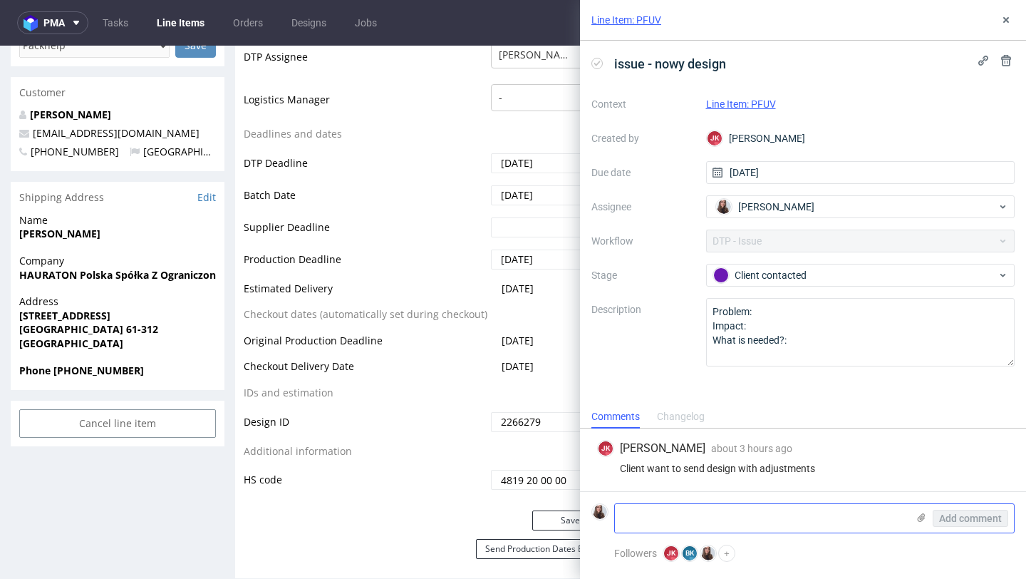
click at [689, 515] on textarea at bounding box center [761, 518] width 292 height 29
paste textarea "https://app-eu1.hubspot.com/contacts/25600958/record/0-5/229085973742/"
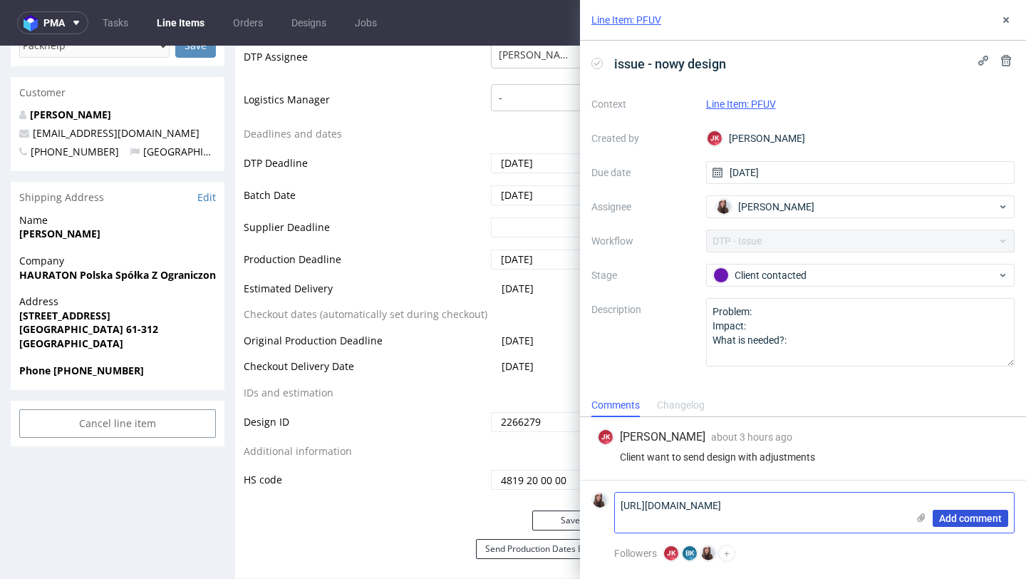
type textarea "https://app-eu1.hubspot.com/contacts/25600958/record/0-5/229085973742/"
click at [973, 518] on span "Add comment" at bounding box center [970, 518] width 63 height 10
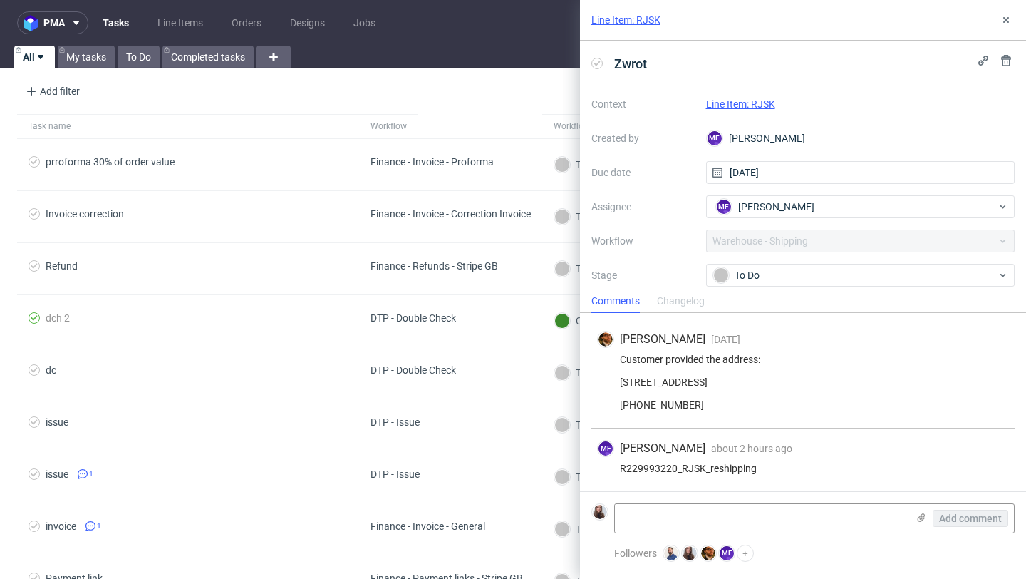
scroll to position [91, 0]
drag, startPoint x: 676, startPoint y: 468, endPoint x: 618, endPoint y: 468, distance: 57.7
click at [618, 468] on div "R229993220_RJSK_reshipping" at bounding box center [803, 468] width 412 height 11
copy div "R229993220"
click at [751, 105] on link "Line Item: RJSK" at bounding box center [740, 103] width 69 height 11
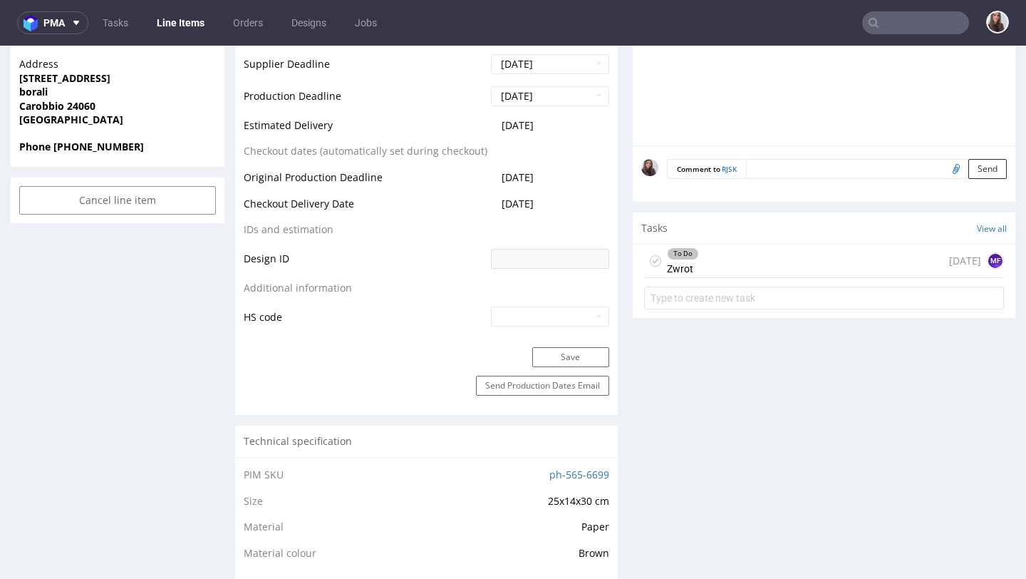
scroll to position [617, 0]
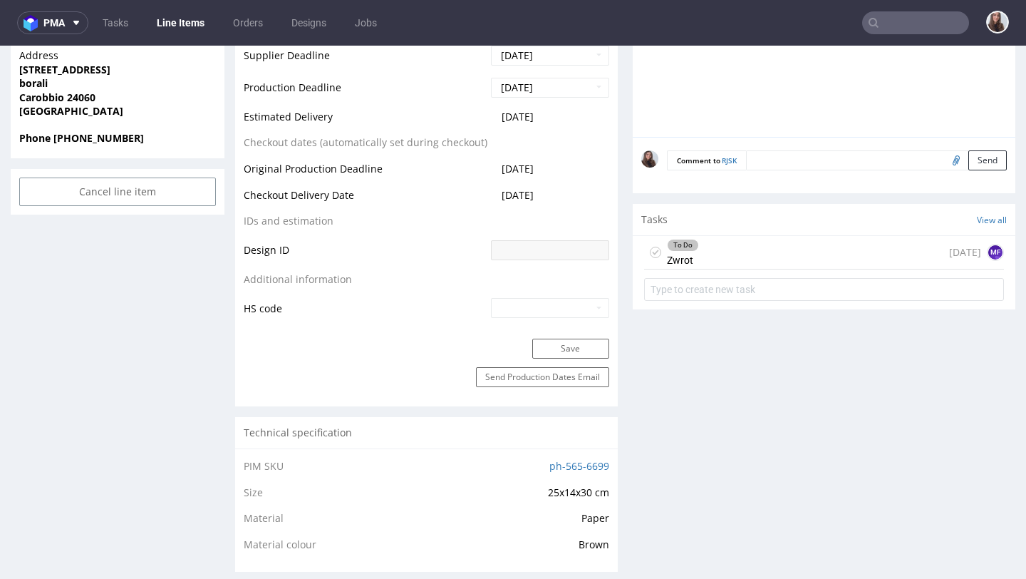
click at [703, 245] on div "To Do Zwrot 22 days ago MF" at bounding box center [824, 253] width 360 height 34
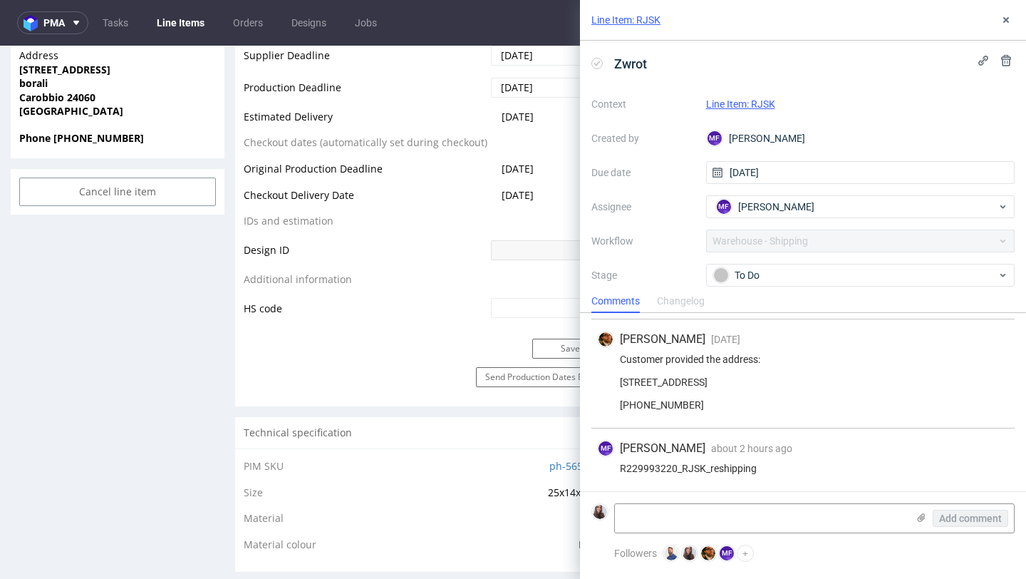
scroll to position [91, 0]
click at [1007, 16] on icon at bounding box center [1006, 19] width 11 height 11
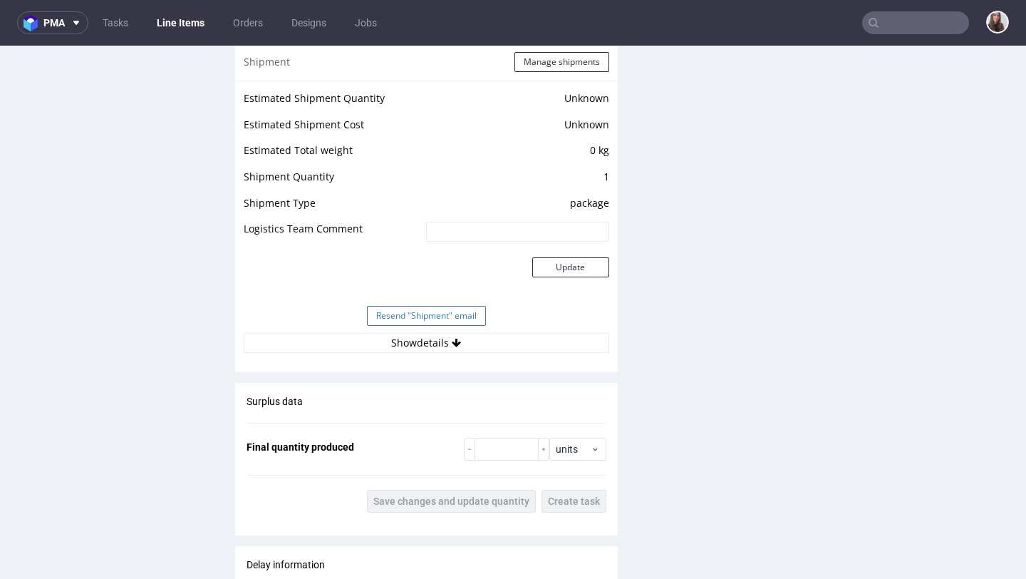
scroll to position [1160, 0]
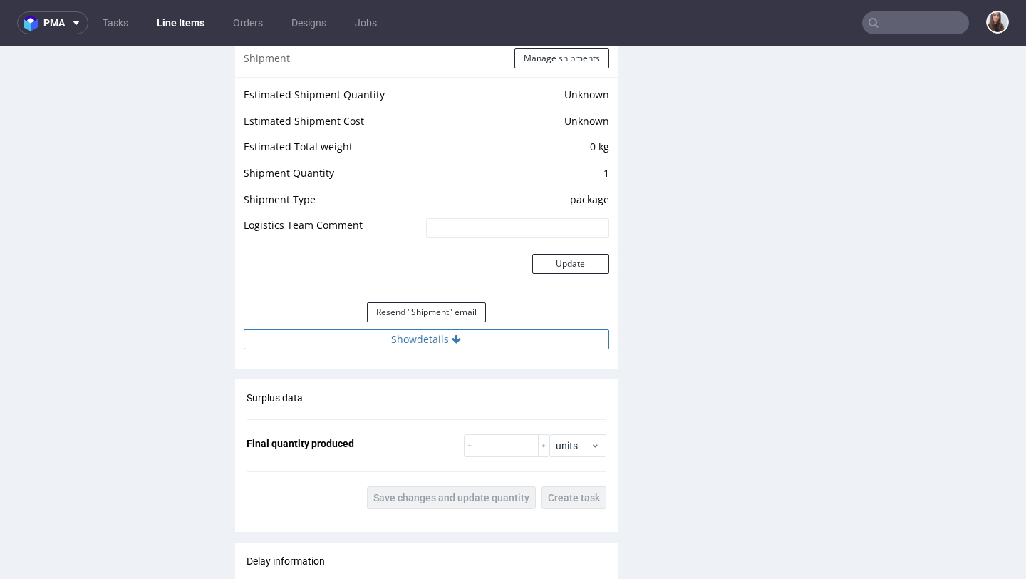
click at [452, 336] on icon at bounding box center [456, 339] width 9 height 10
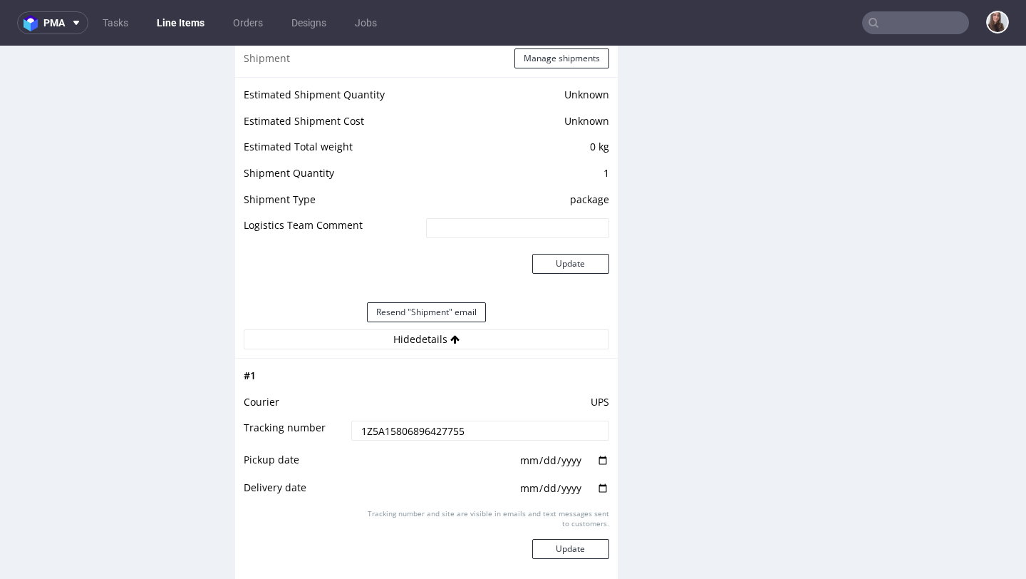
drag, startPoint x: 478, startPoint y: 434, endPoint x: 357, endPoint y: 431, distance: 121.2
click at [357, 431] on input "1Z5A15806896427755" at bounding box center [479, 431] width 257 height 20
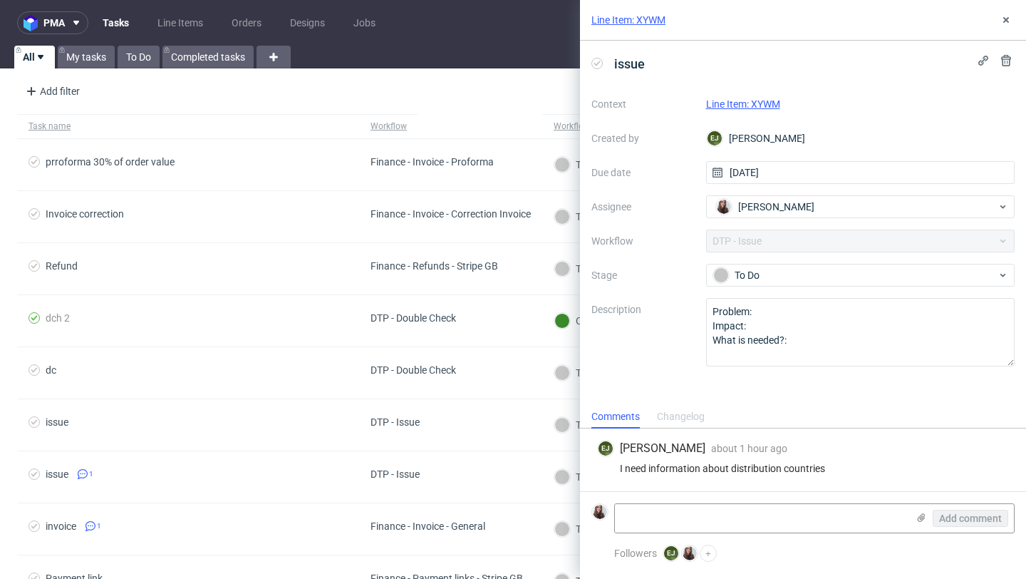
click at [765, 107] on link "Line Item: XYWM" at bounding box center [743, 103] width 74 height 11
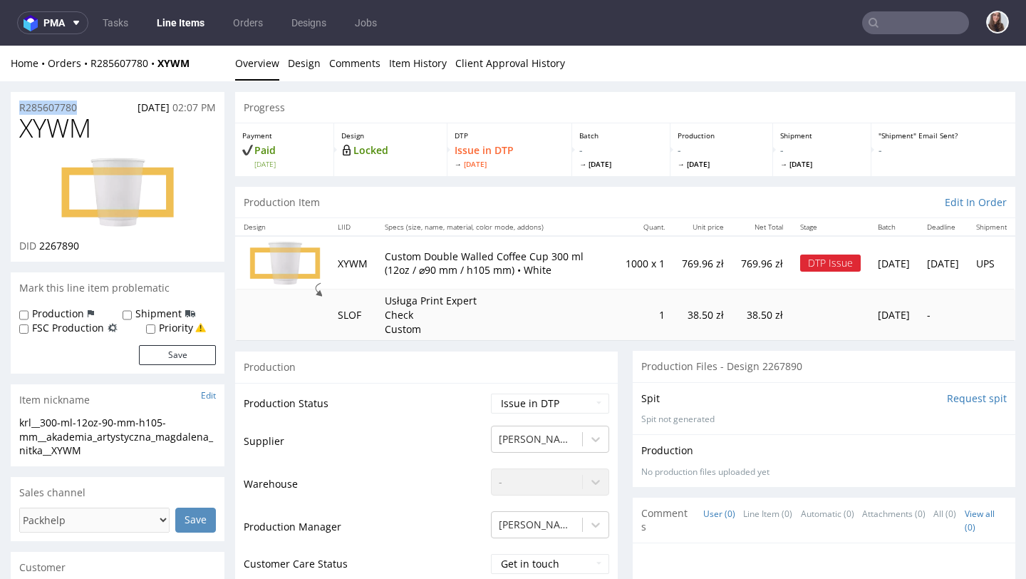
drag, startPoint x: 94, startPoint y: 101, endPoint x: 18, endPoint y: 101, distance: 76.3
click at [18, 101] on div "R285607780 [DATE] 02:07 PM" at bounding box center [118, 103] width 214 height 23
copy p "R285607780"
drag, startPoint x: 91, startPoint y: 106, endPoint x: 8, endPoint y: 105, distance: 82.7
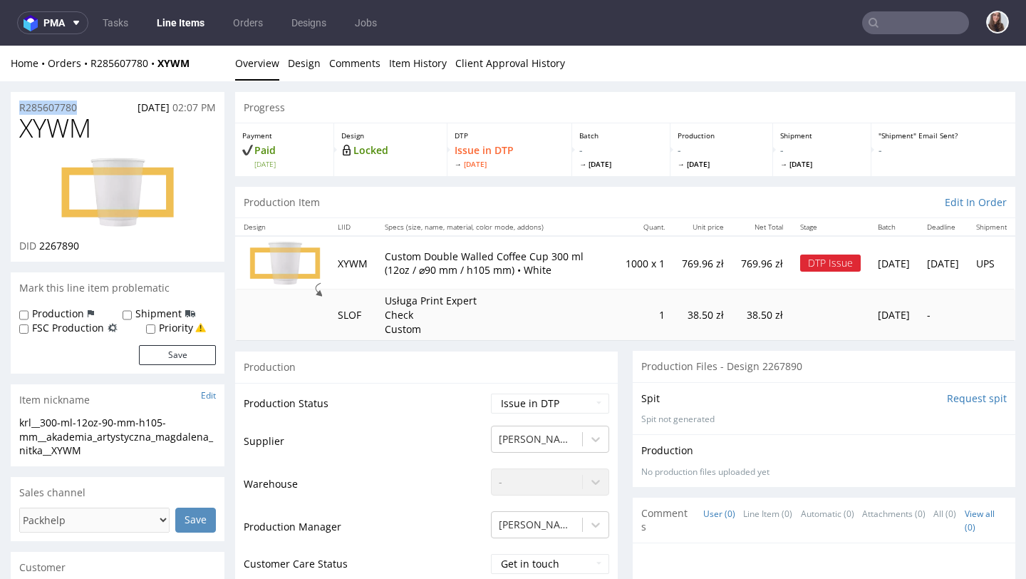
copy p "R285607780"
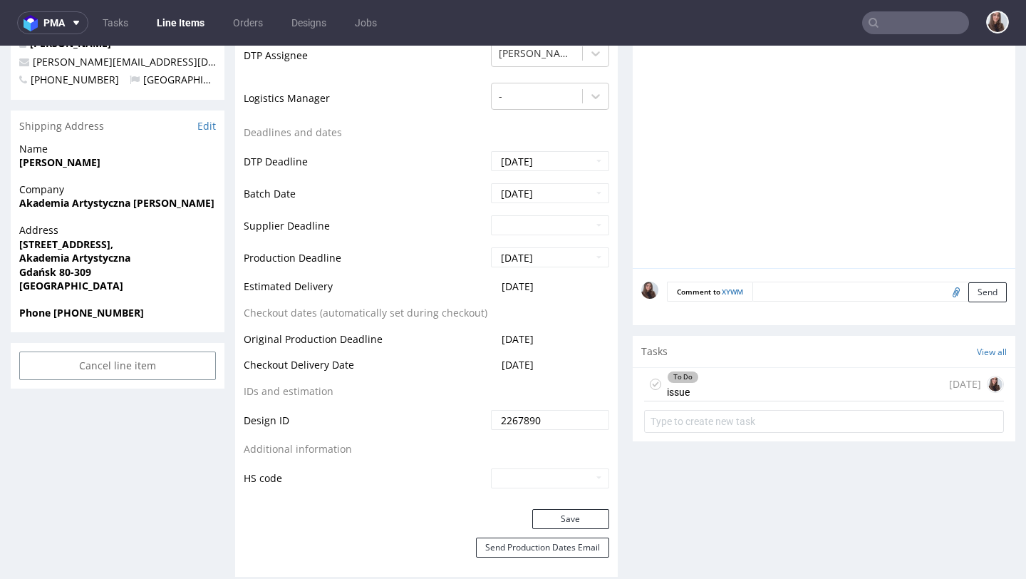
scroll to position [569, 0]
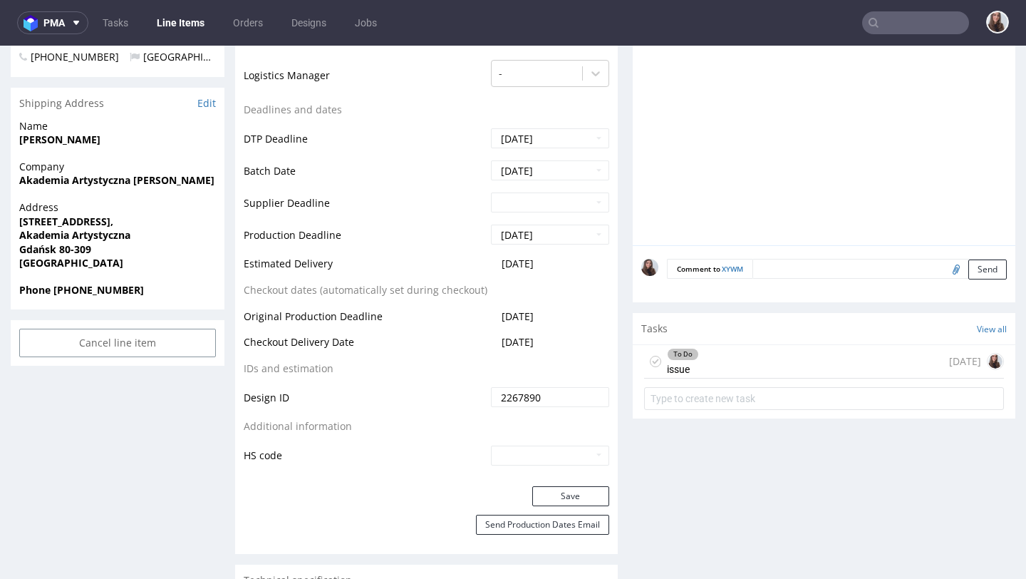
click at [718, 374] on div "To Do issue today" at bounding box center [824, 362] width 360 height 34
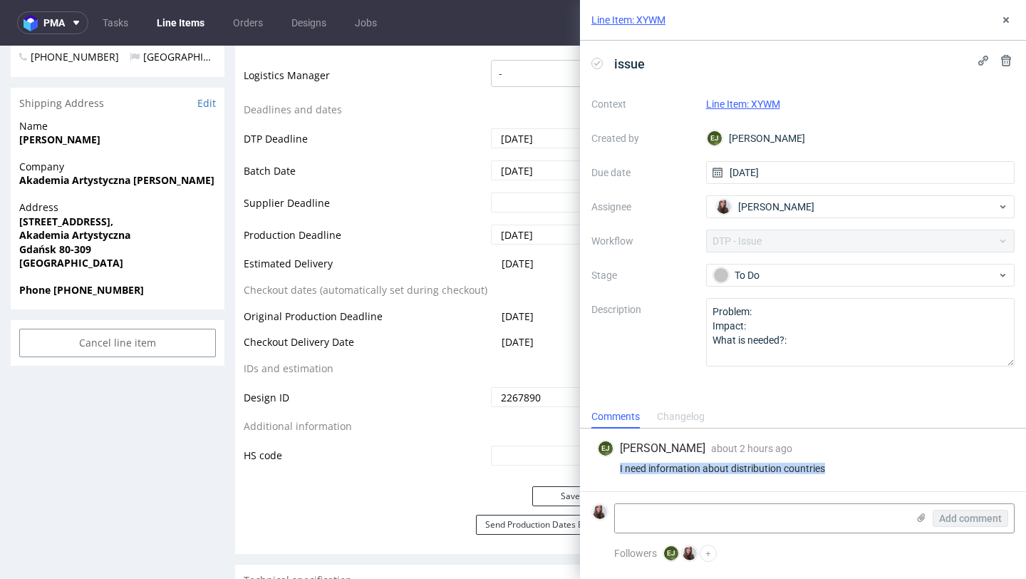
drag, startPoint x: 834, startPoint y: 466, endPoint x: 606, endPoint y: 468, distance: 228.1
click at [606, 468] on div "I need information about distribution countries" at bounding box center [803, 468] width 412 height 11
copy div "I need information about distribution countries"
click at [709, 525] on textarea at bounding box center [761, 518] width 292 height 29
paste textarea "https://app-eu1.hubspot.com/contacts/25600958/record/0-5/239066365158/?interact…"
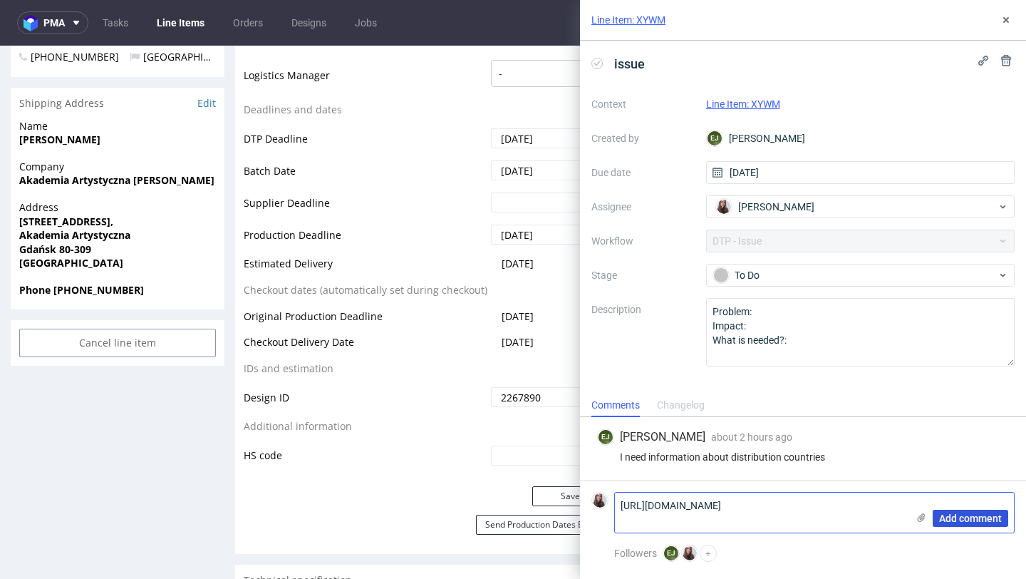
type textarea "https://app-eu1.hubspot.com/contacts/25600958/record/0-5/239066365158/?interact…"
click at [944, 520] on span "Add comment" at bounding box center [970, 518] width 63 height 10
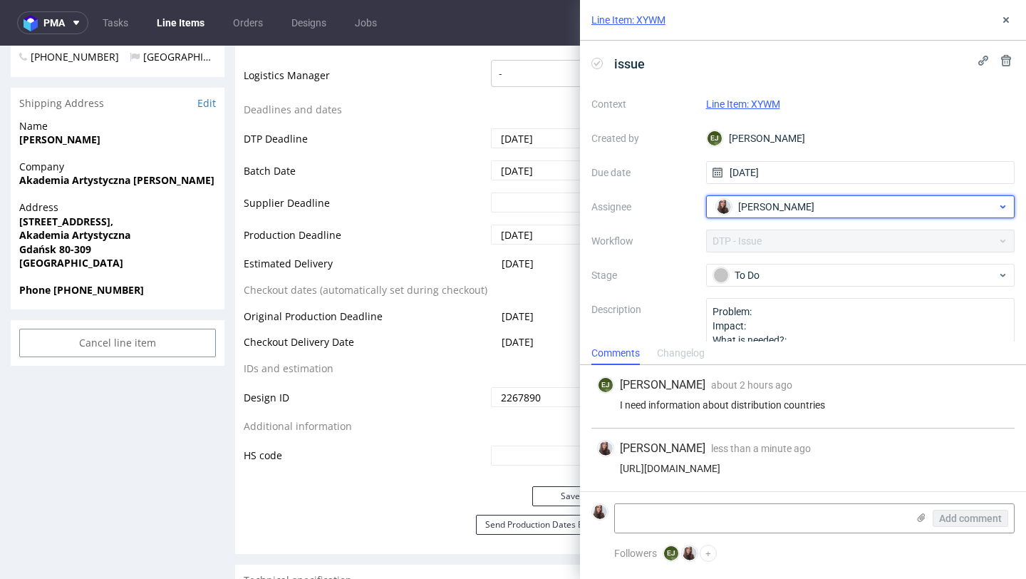
click at [806, 205] on div "Sandra Beśka" at bounding box center [855, 206] width 285 height 23
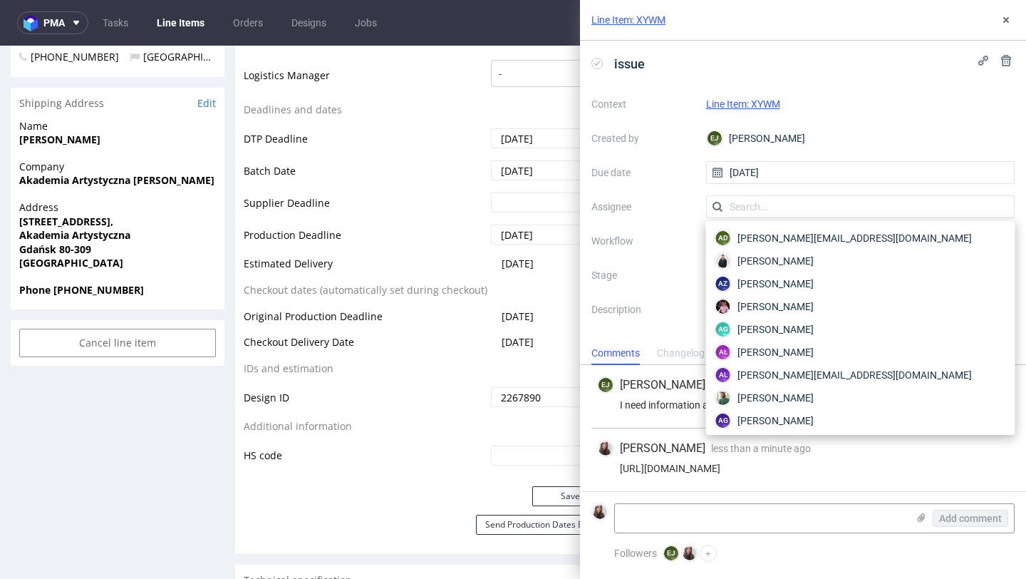
scroll to position [3355, 0]
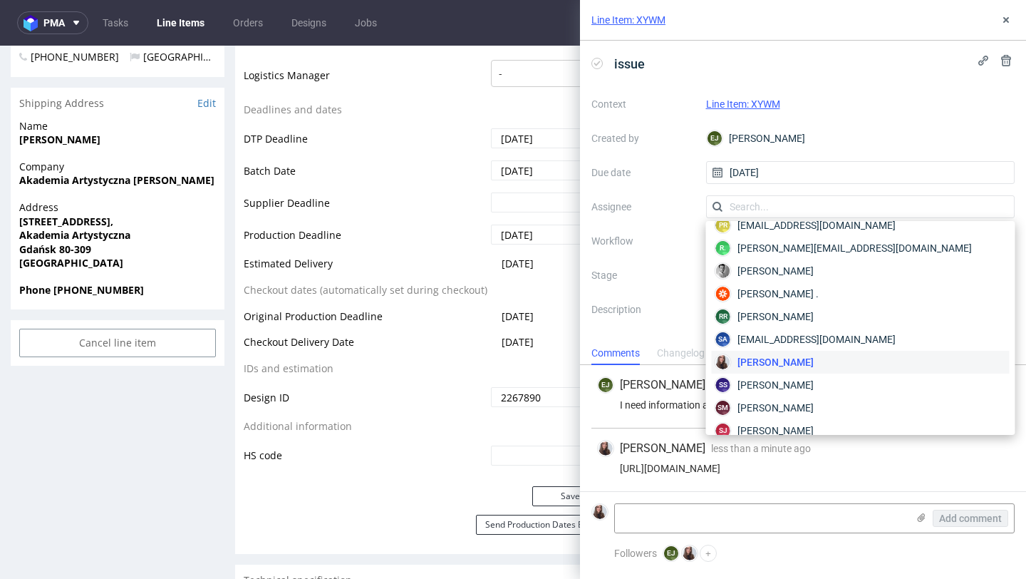
click at [863, 113] on div "Context Line Item: XYWM Created by EJ Elżbieta Jelińska Due date 03/10/2025 Ass…" at bounding box center [803, 230] width 423 height 274
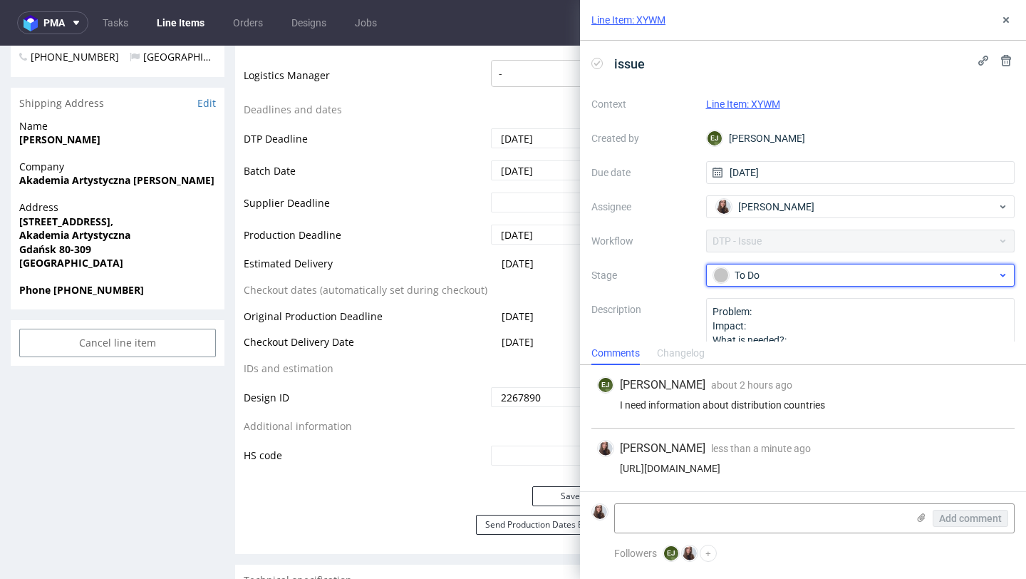
click at [783, 271] on div "To Do" at bounding box center [856, 275] width 284 height 16
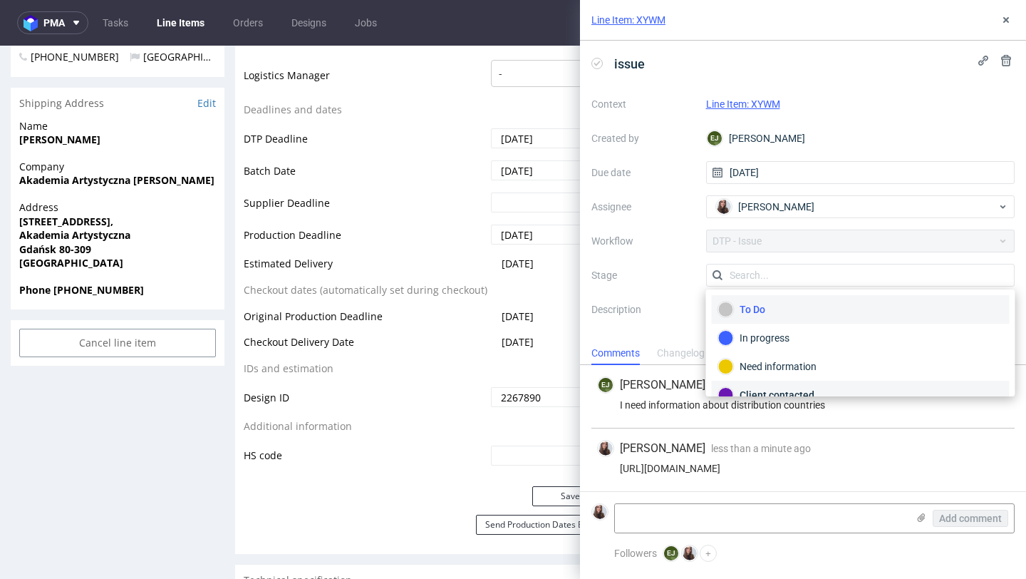
click at [776, 387] on div "Client contacted" at bounding box center [861, 395] width 285 height 16
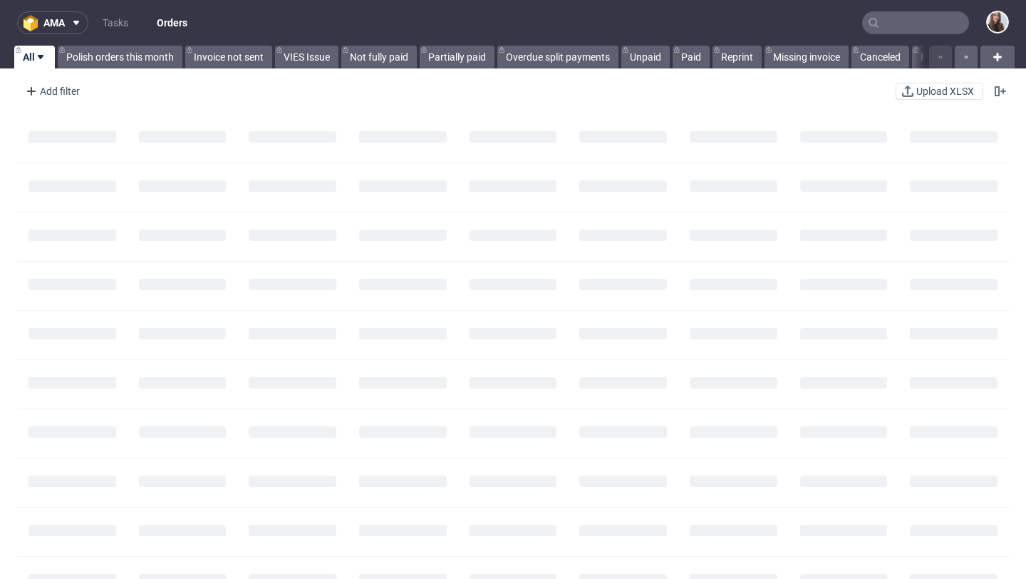
click at [907, 19] on input "text" at bounding box center [916, 22] width 107 height 23
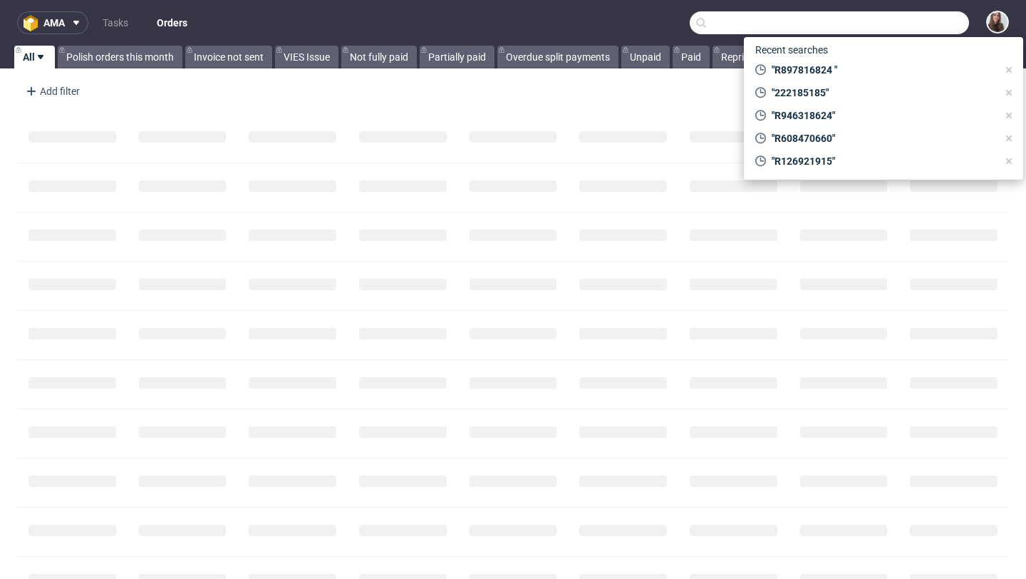
paste input "R794512361"
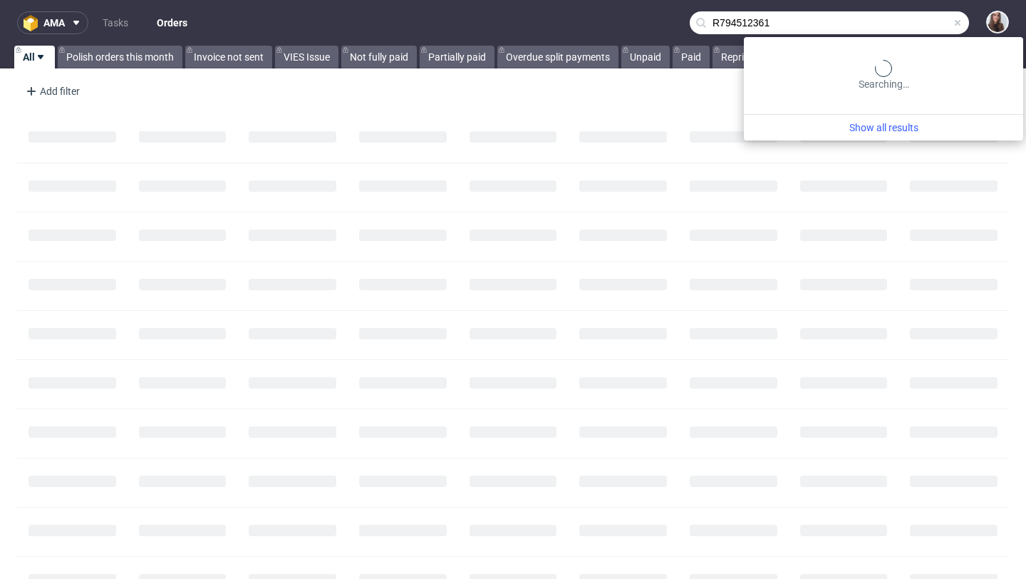
type input "R794512361"
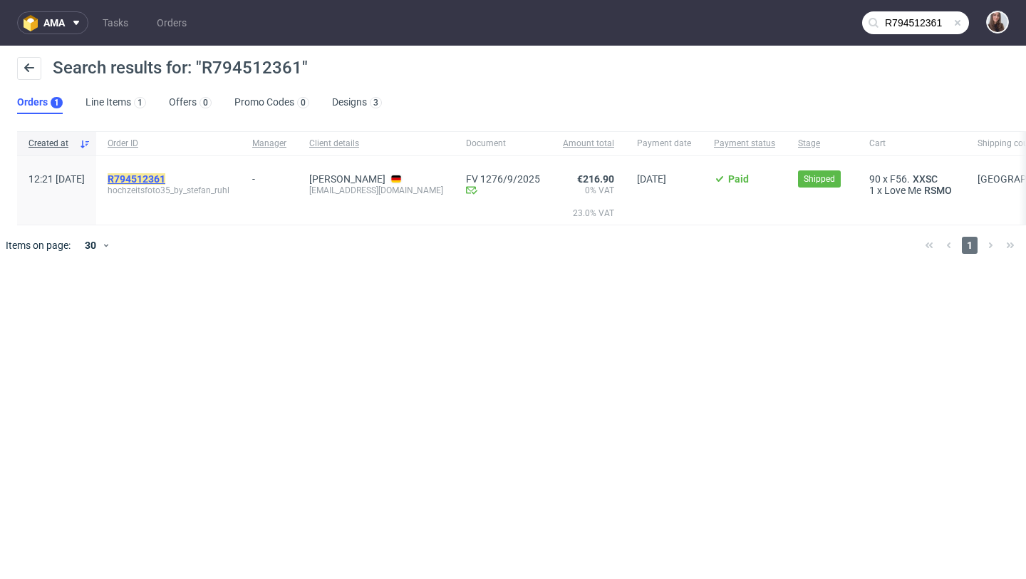
click at [165, 176] on mark "R794512361" at bounding box center [137, 178] width 58 height 11
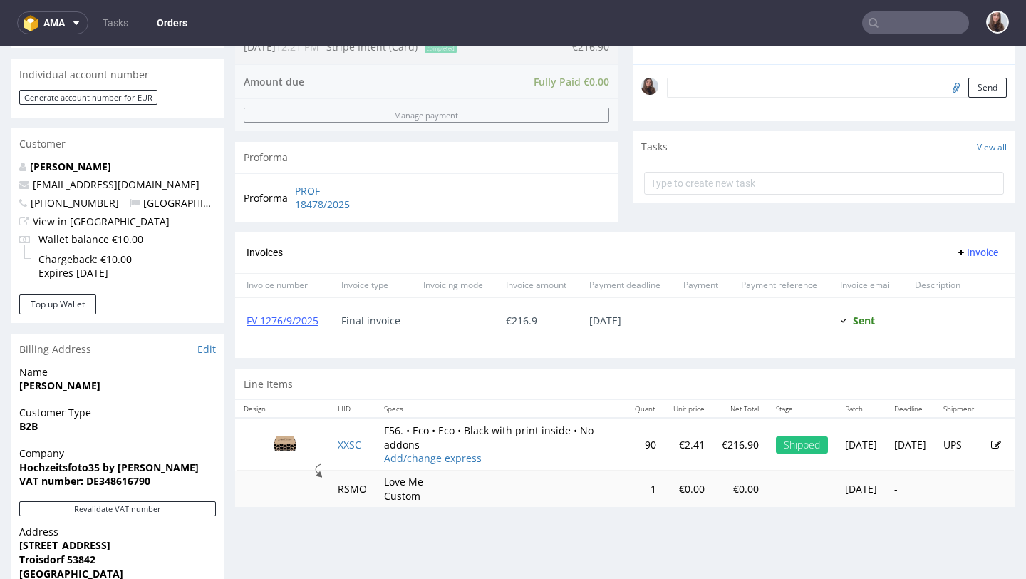
scroll to position [427, 0]
click at [291, 321] on link "FV 1276/9/2025" at bounding box center [283, 319] width 72 height 14
